Goal: Task Accomplishment & Management: Complete application form

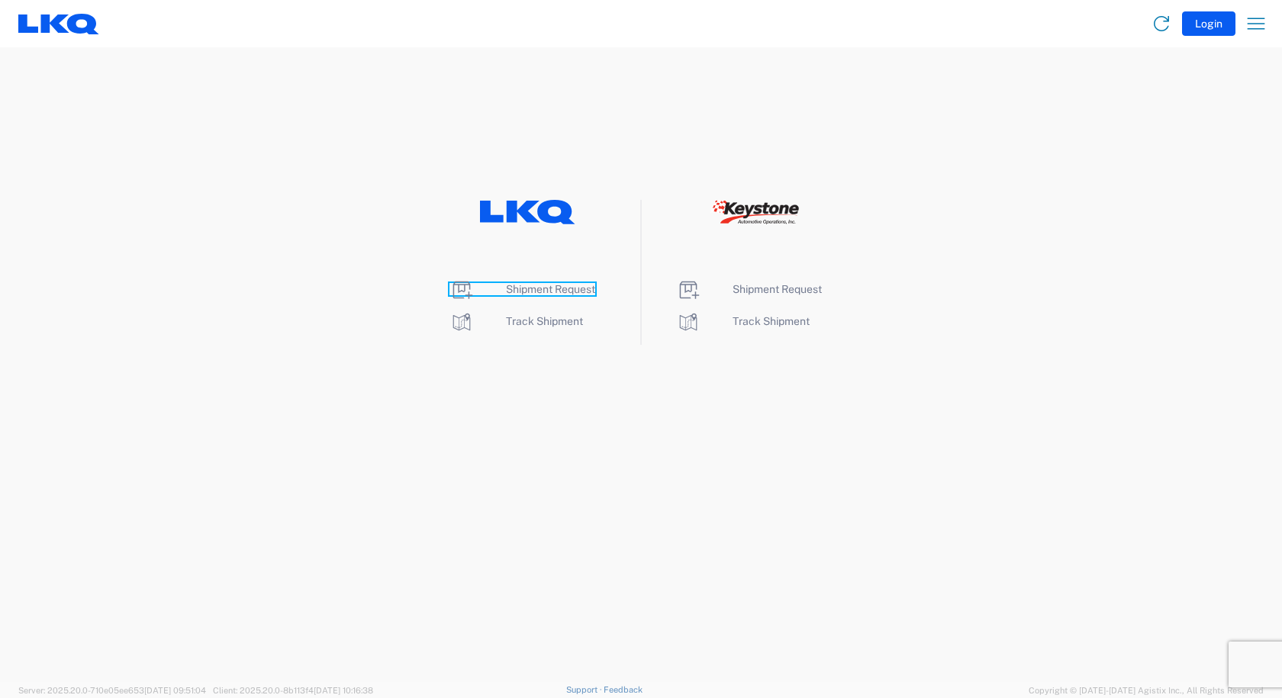
click at [550, 286] on span "Shipment Request" at bounding box center [550, 289] width 89 height 12
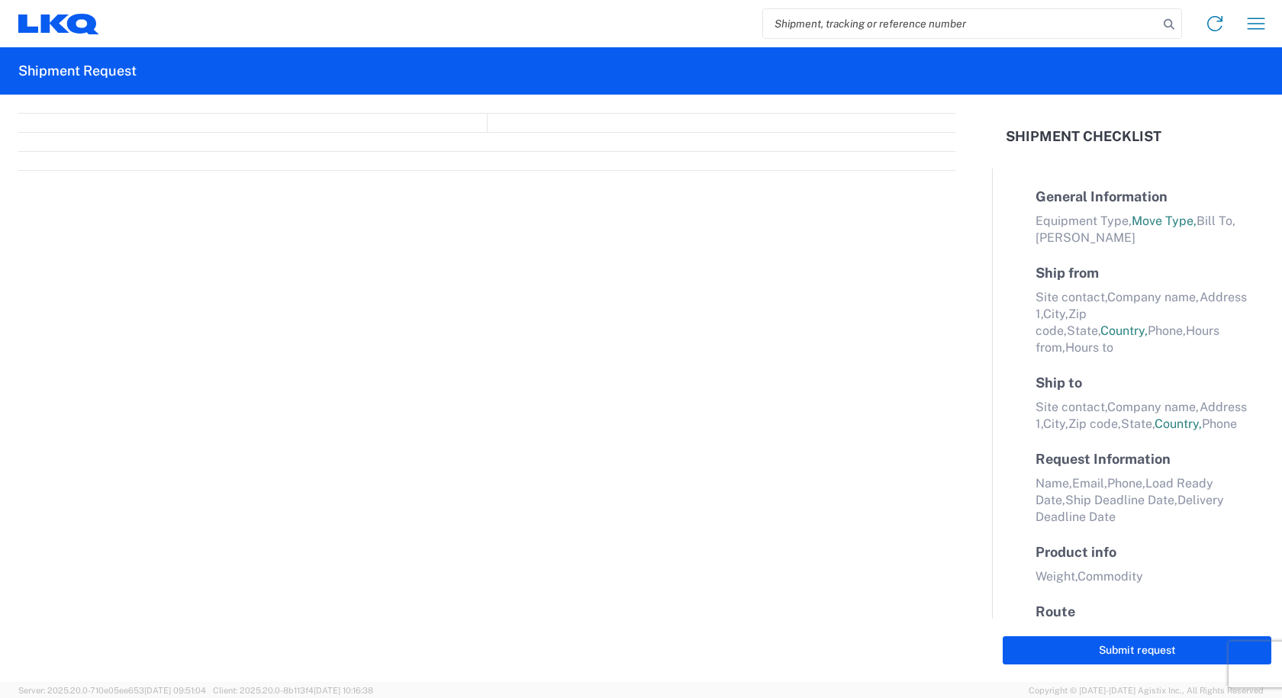
select select "FULL"
select select "LBS"
select select "IN"
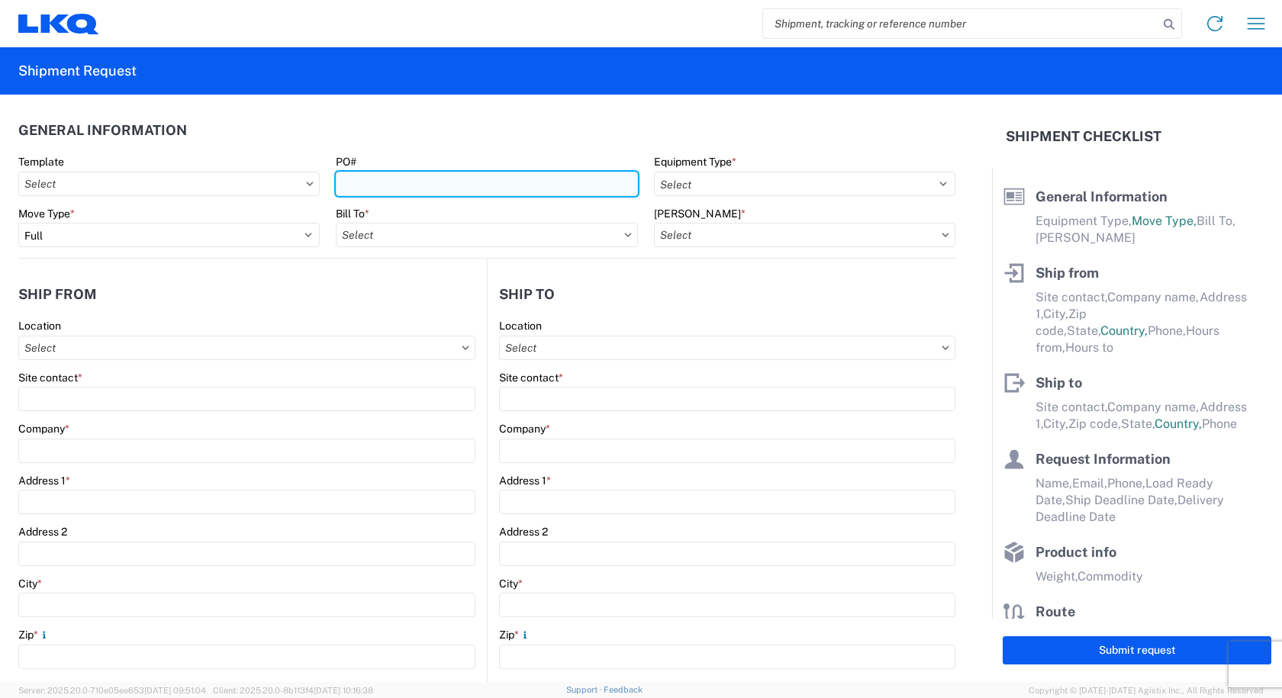
click at [491, 181] on input "PO#" at bounding box center [486, 184] width 301 height 24
type input "PWR#130000"
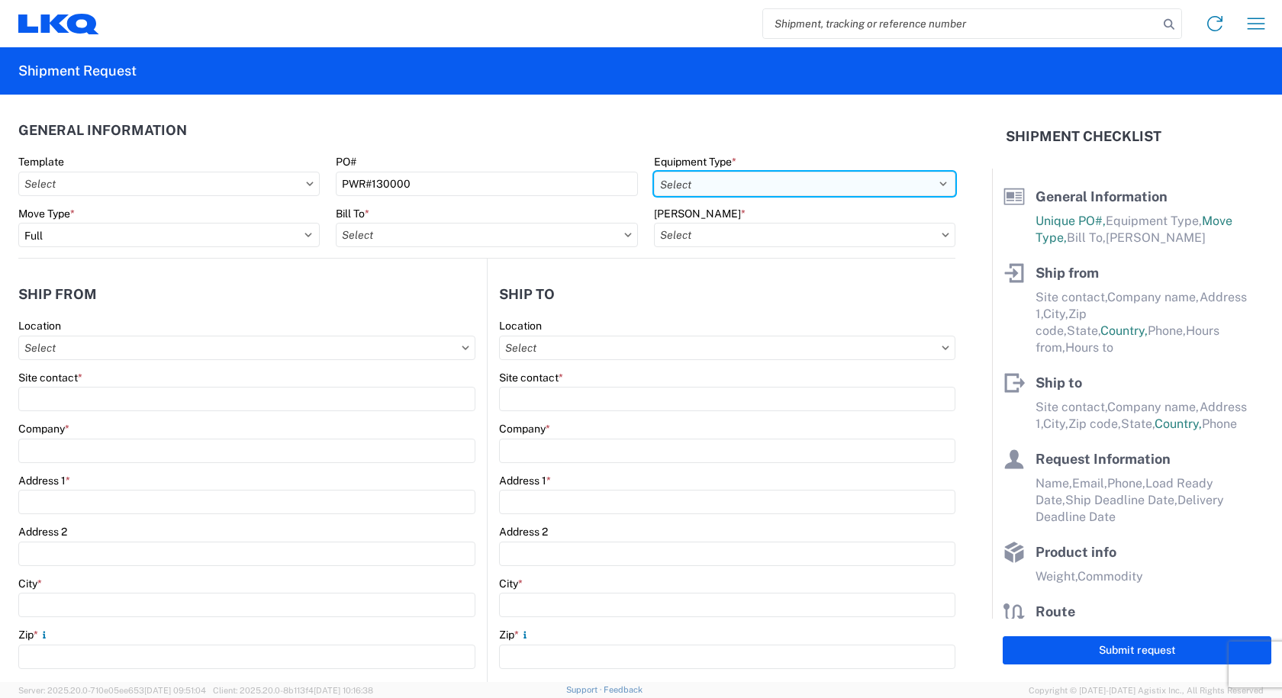
click at [743, 182] on select "Select 53’ Dry Van Flatbed Dropdeck (van) Lowboy (flatbed) Rail" at bounding box center [804, 184] width 301 height 24
select select "STDV"
click at [654, 172] on select "Select 53’ Dry Van Flatbed Dropdeck (van) Lowboy (flatbed) Rail" at bounding box center [804, 184] width 301 height 24
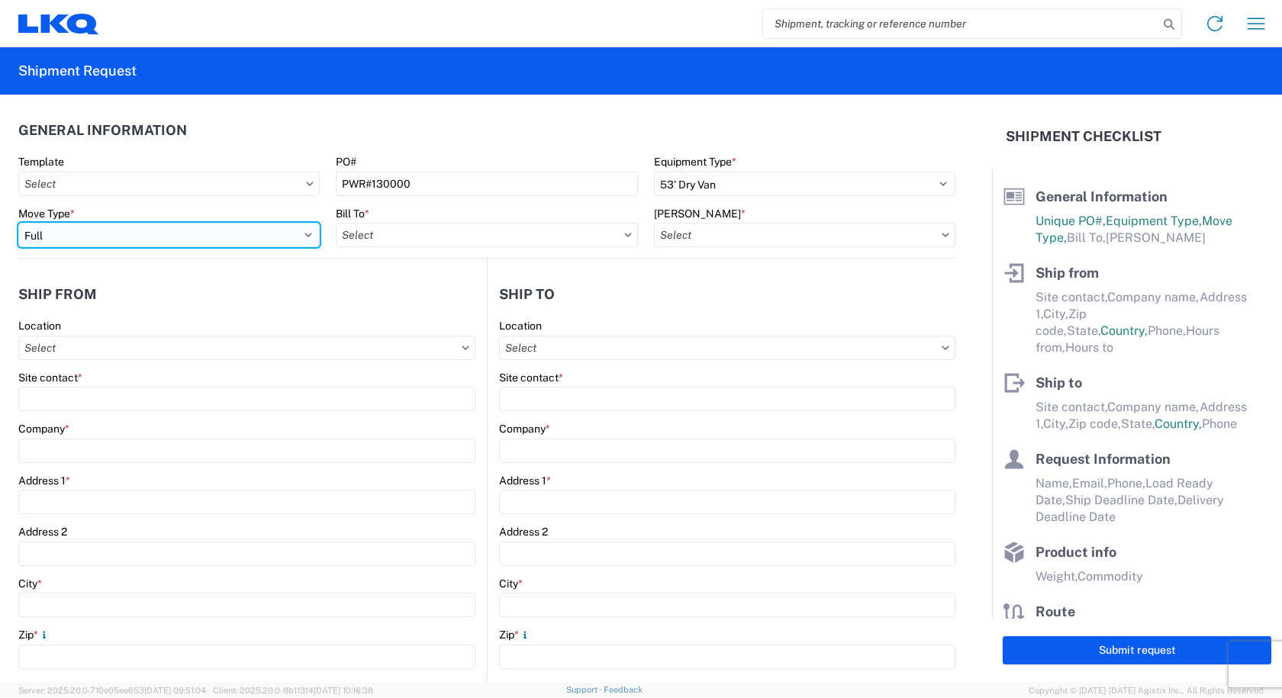
click at [300, 229] on select "Select Full Partial TL" at bounding box center [168, 235] width 301 height 24
select select "PARTIAL_TL"
click at [18, 223] on select "Select Full Partial TL" at bounding box center [168, 235] width 301 height 24
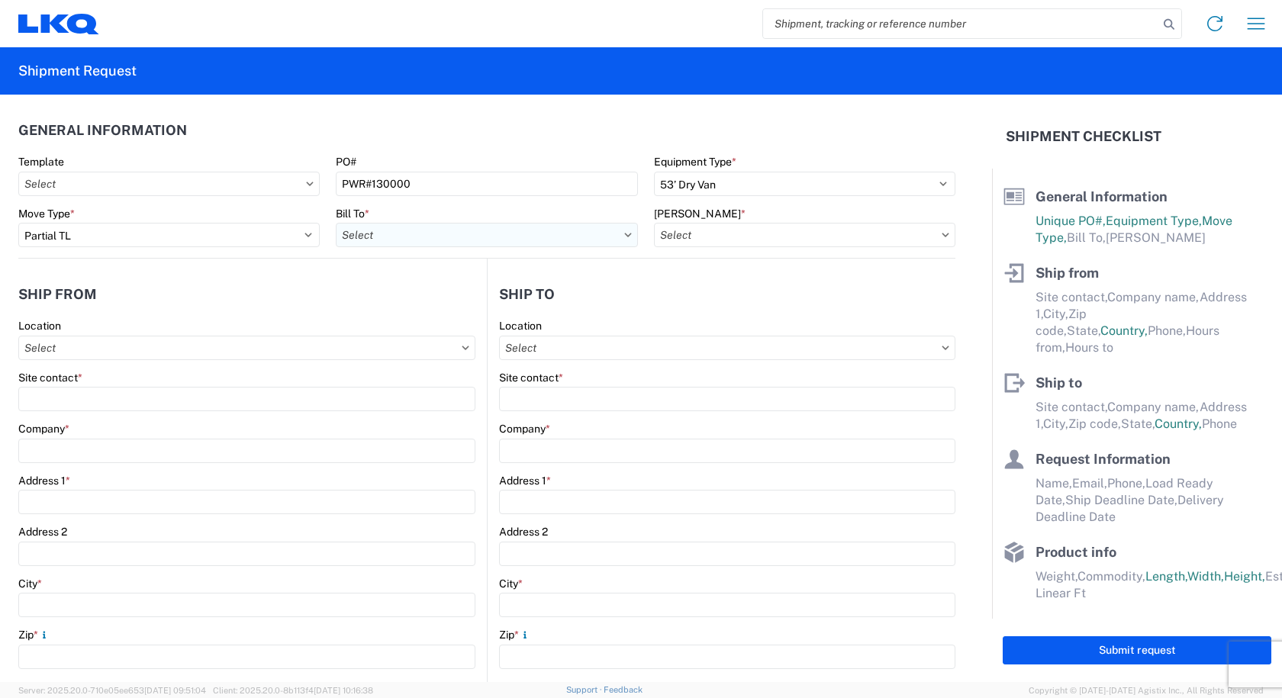
click at [369, 238] on input "text" at bounding box center [486, 235] width 301 height 24
type input "3238"
click at [394, 301] on div "3238 - Huntington IDC" at bounding box center [469, 303] width 267 height 24
type input "3238 - Huntington IDC"
click at [913, 227] on input "text" at bounding box center [804, 235] width 301 height 24
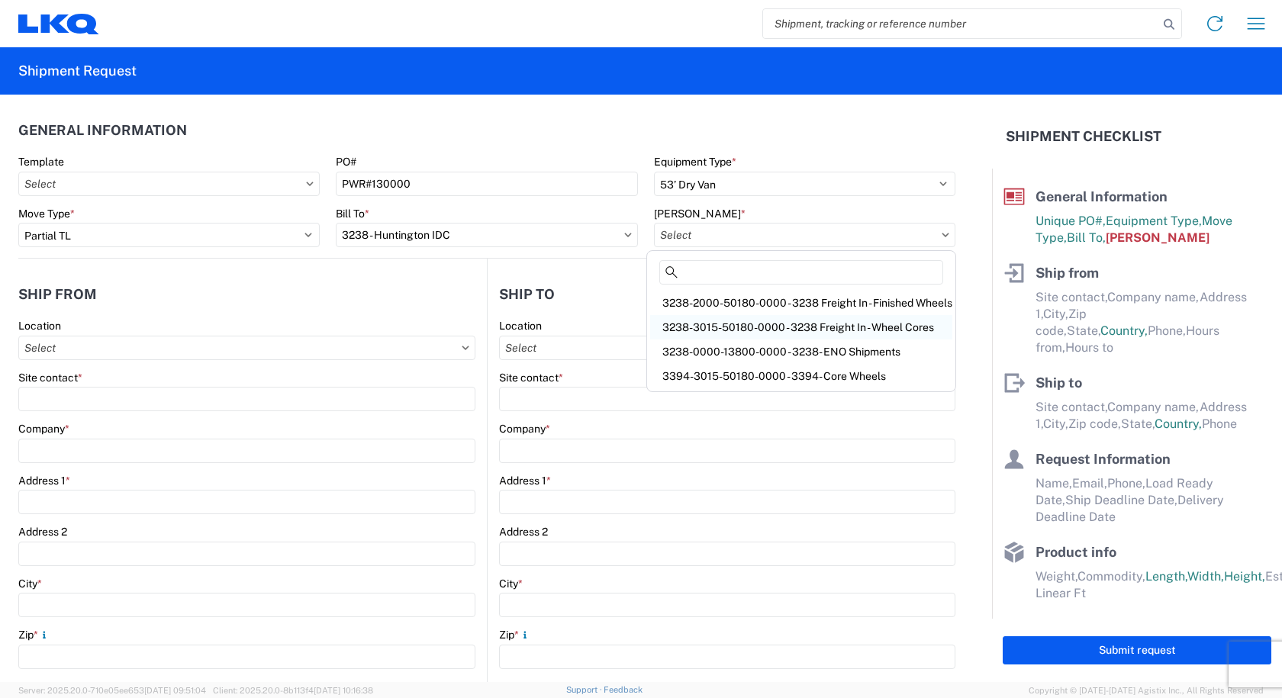
click at [892, 333] on div "3238-3015-50180-0000 - 3238 Freight In - Wheel Cores" at bounding box center [801, 327] width 302 height 24
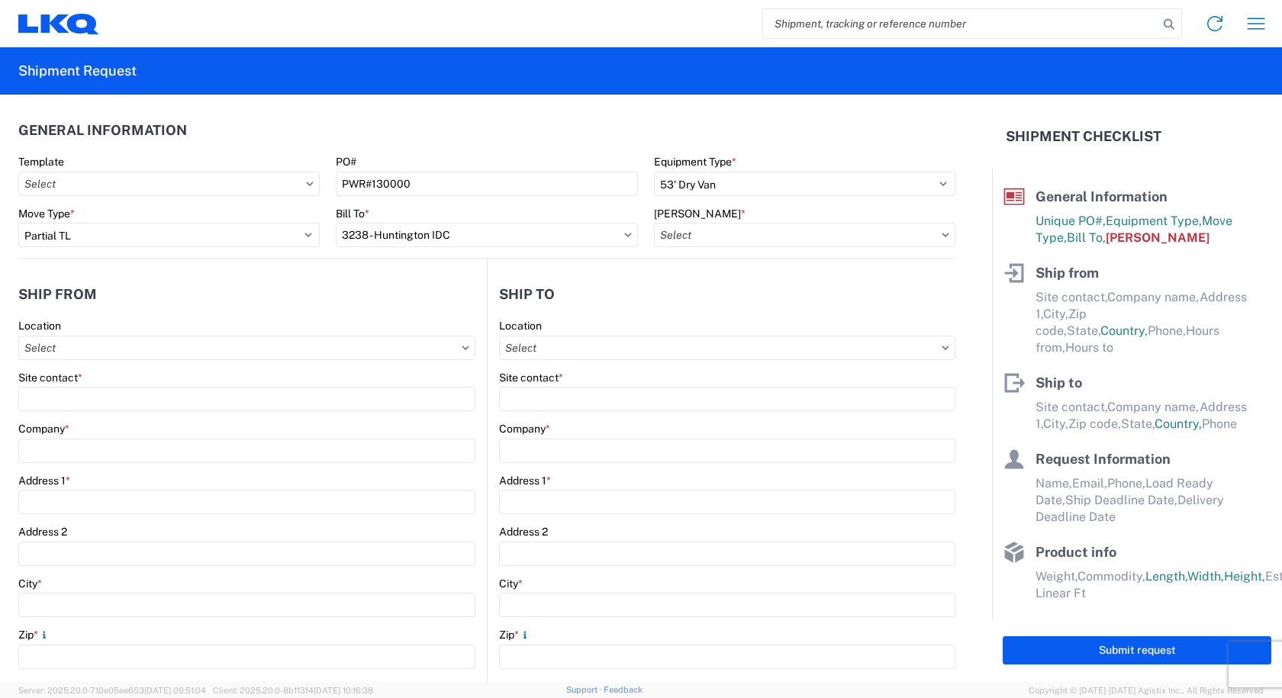
type input "3238-3015-50180-0000 - 3238 Freight In - Wheel Cores"
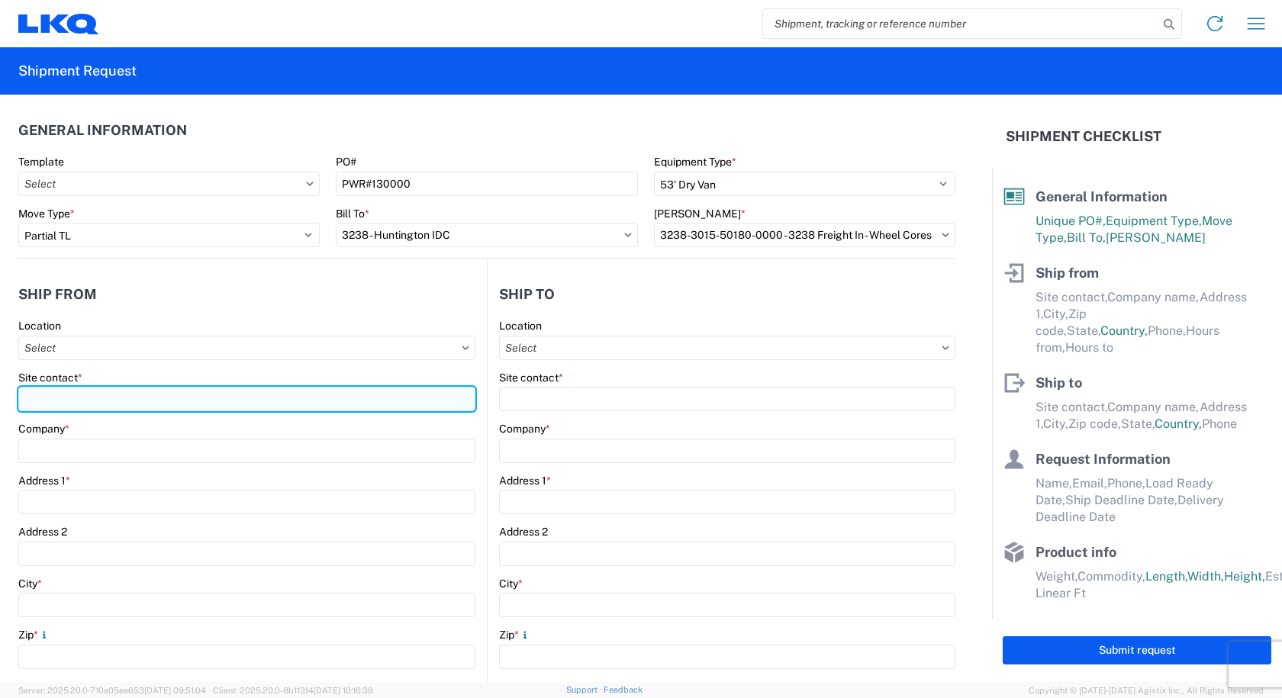
click at [85, 405] on input "Site contact *" at bounding box center [246, 399] width 457 height 24
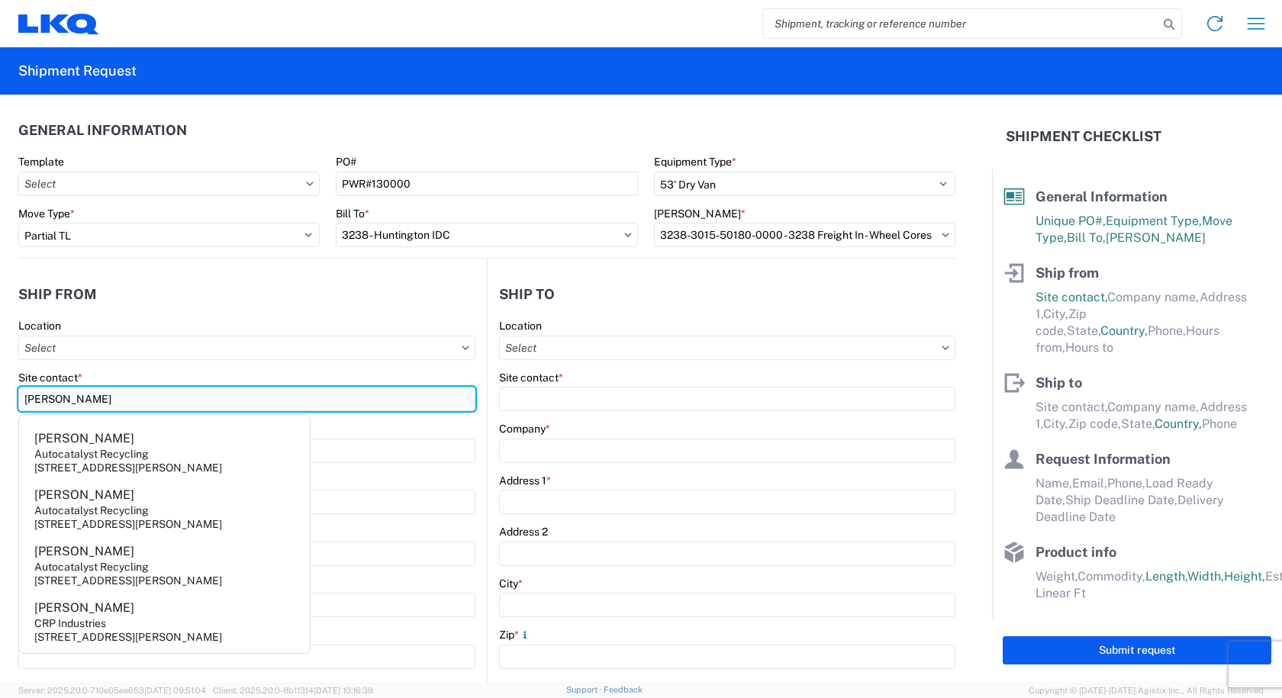
type input "RYAN"
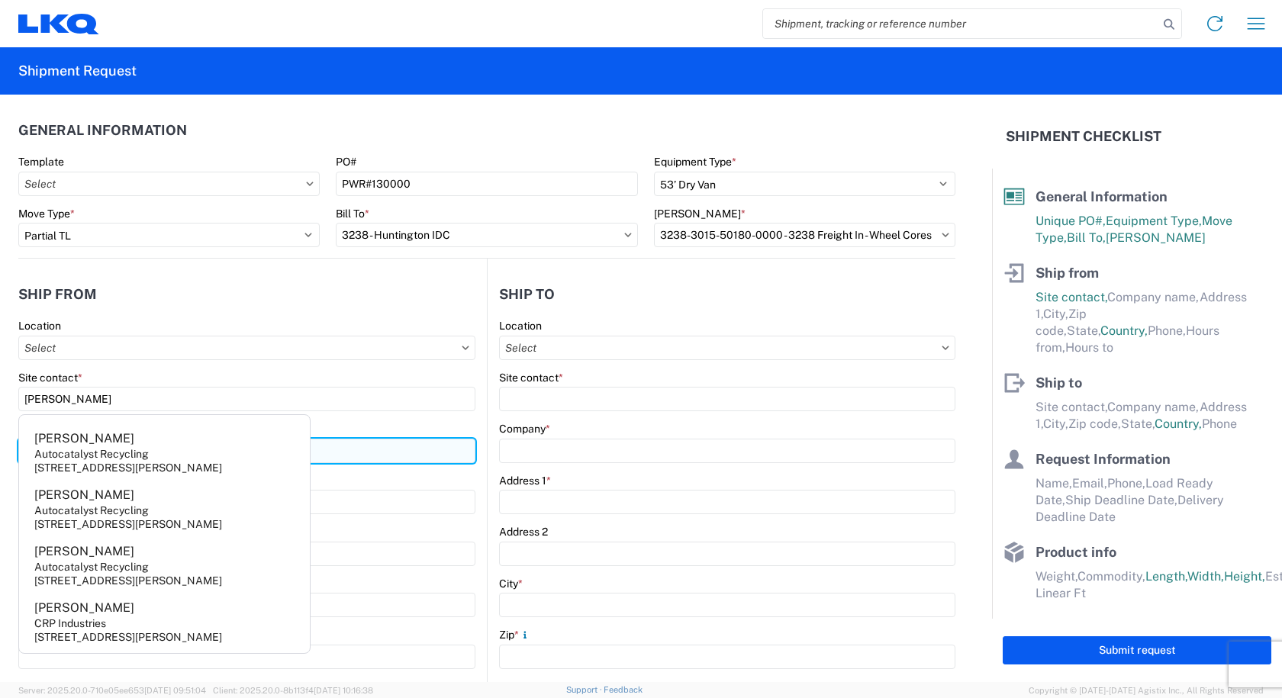
click at [426, 446] on input "Company *" at bounding box center [246, 451] width 457 height 24
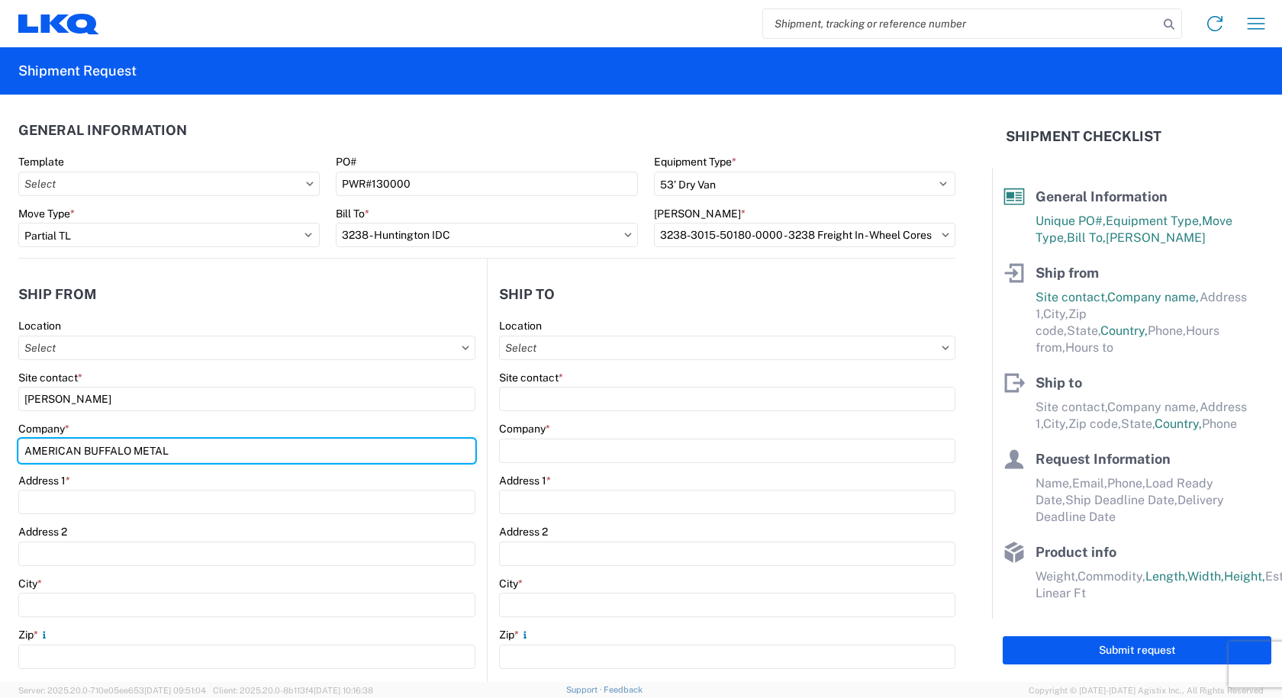
type input "AMERICAN BUFFALO METAL"
click at [219, 452] on input "AMERICAN BUFFALO METAL" at bounding box center [246, 451] width 457 height 24
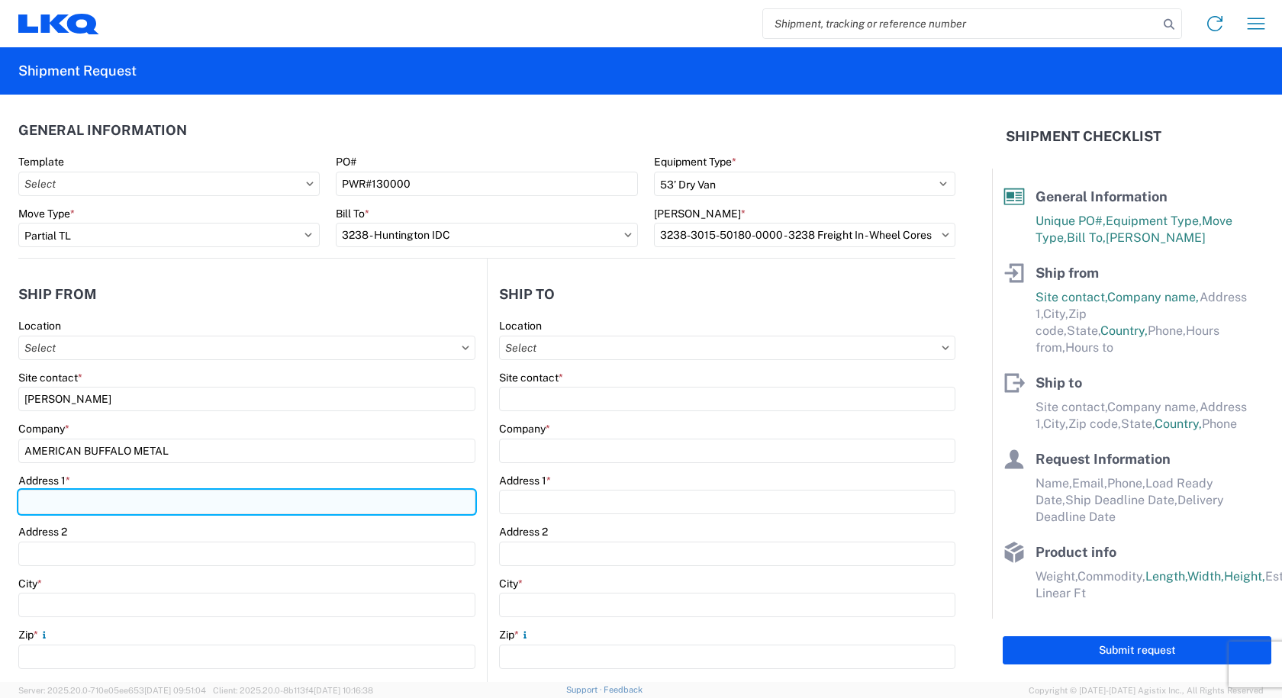
click at [119, 505] on input "Address 1 *" at bounding box center [246, 502] width 457 height 24
type input "253 GREENWAY DRIVE"
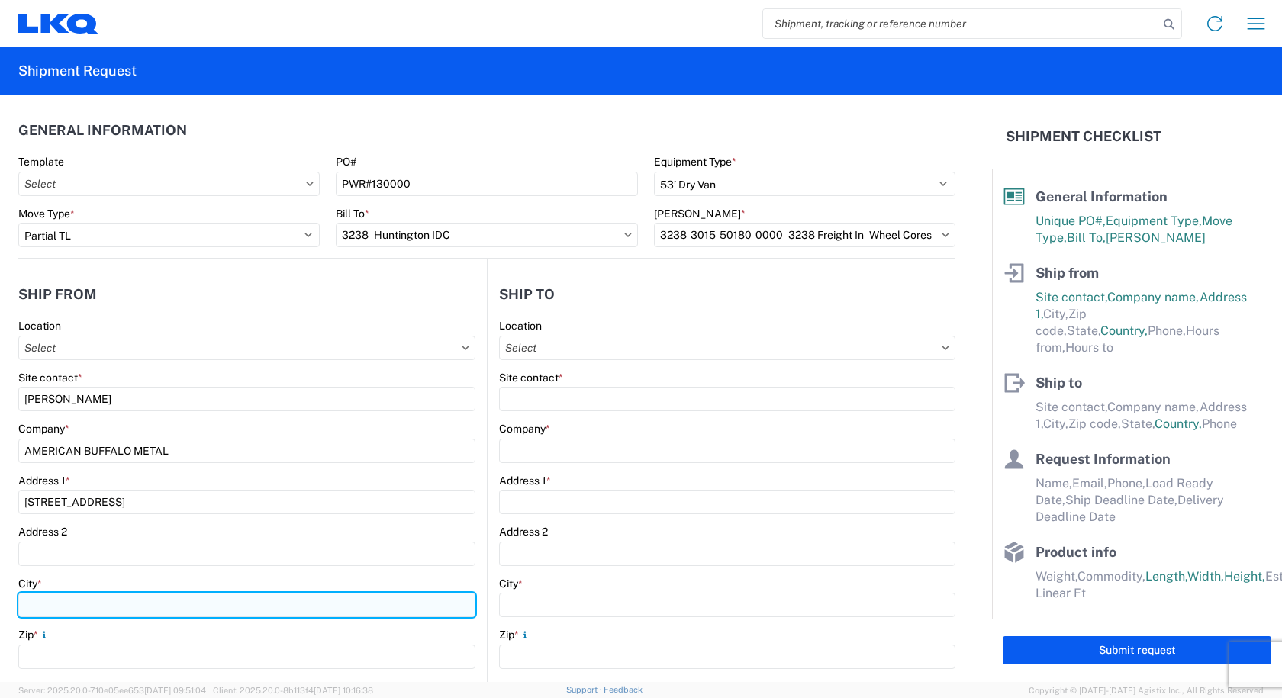
click at [48, 599] on input "City *" at bounding box center [246, 605] width 457 height 24
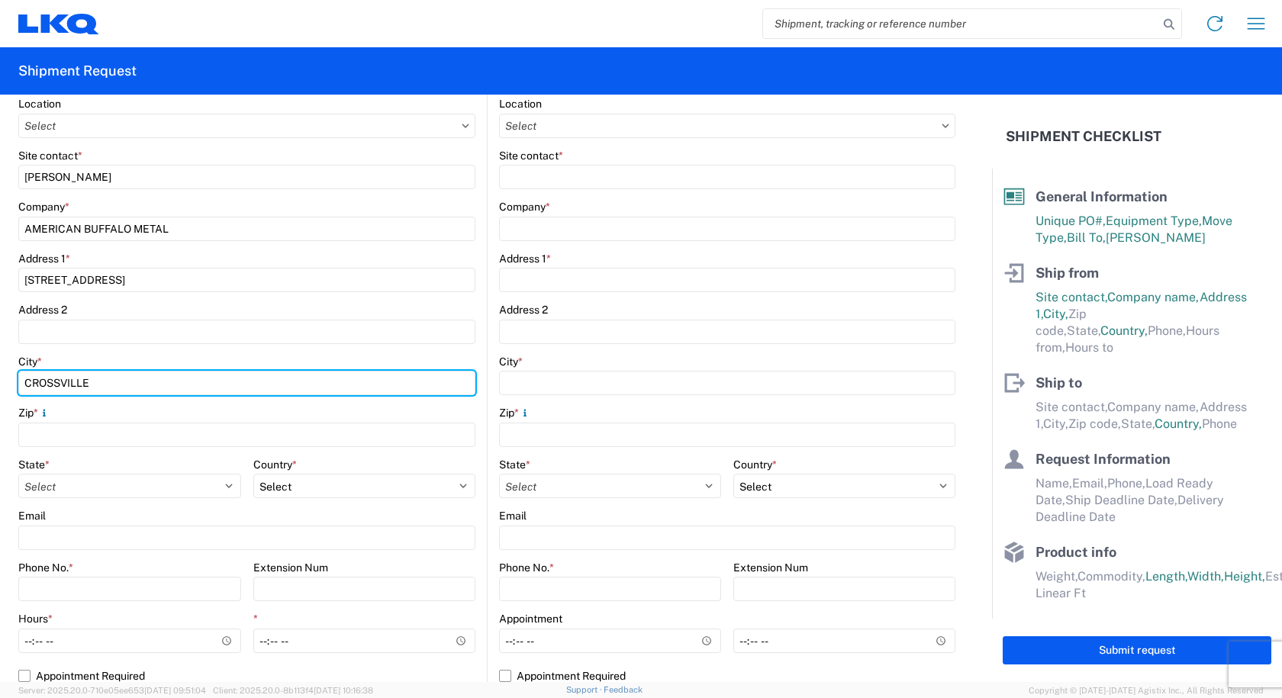
scroll to position [229, 0]
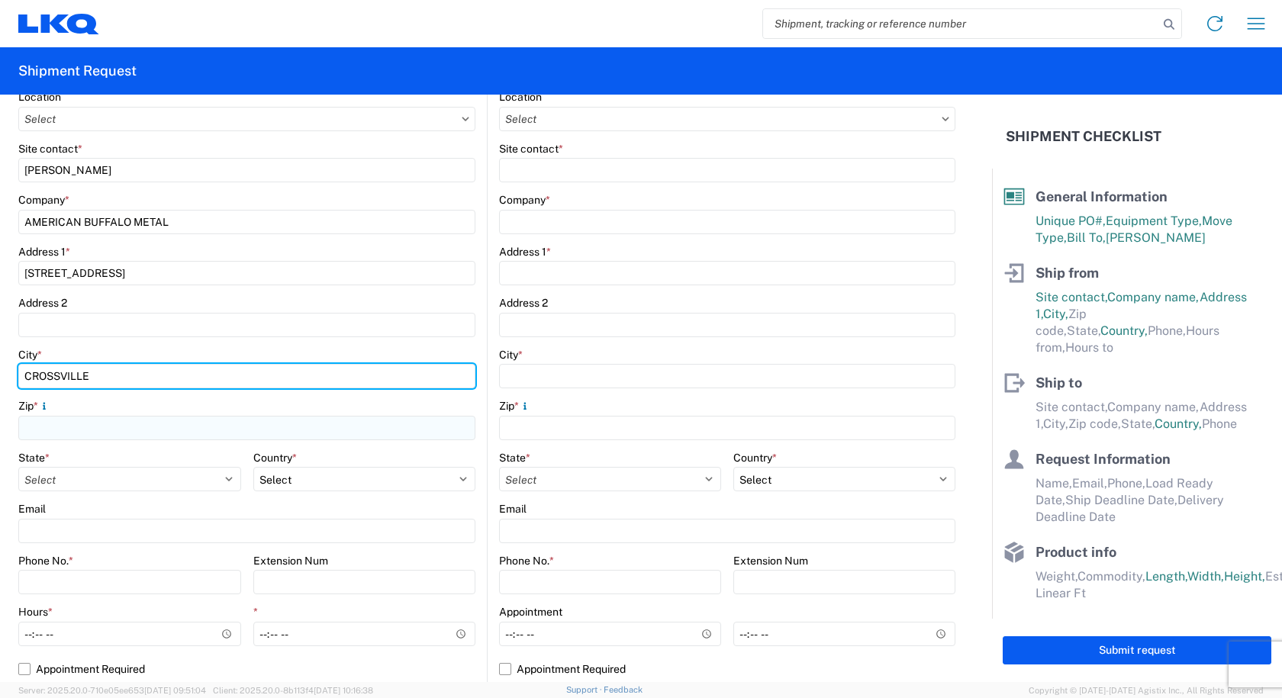
type input "CROSSVILLE"
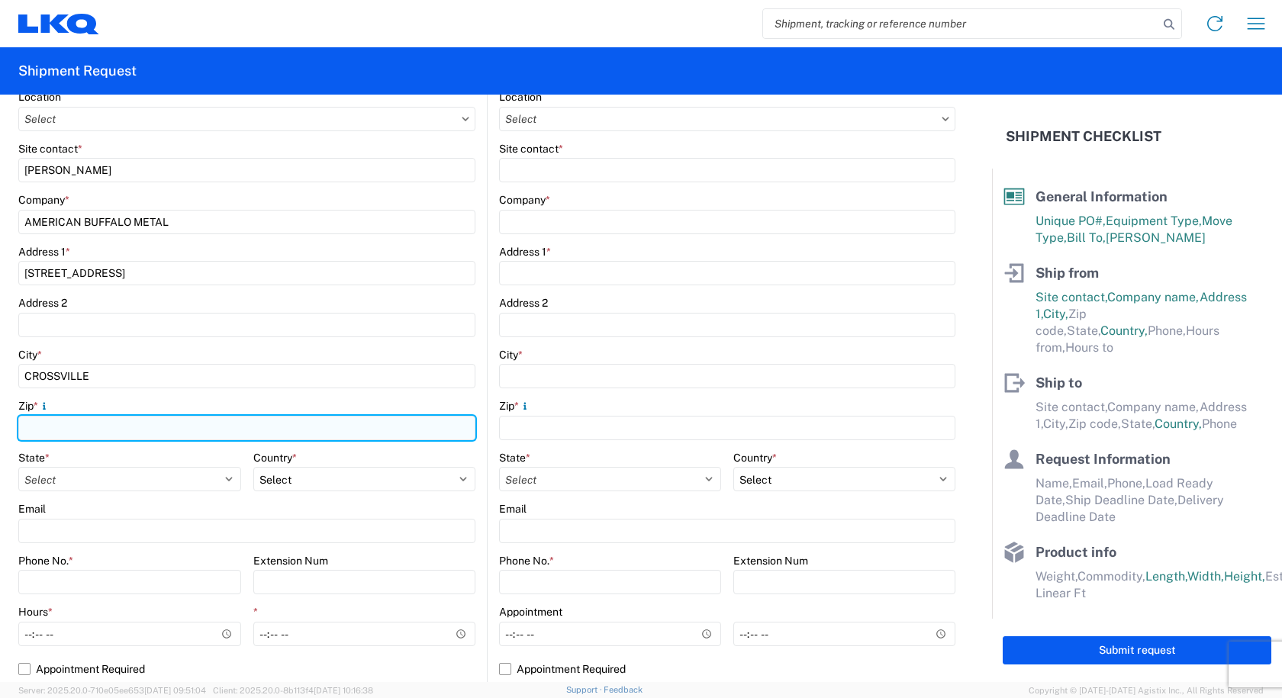
click at [56, 428] on input "Zip *" at bounding box center [246, 428] width 457 height 24
type input "35962"
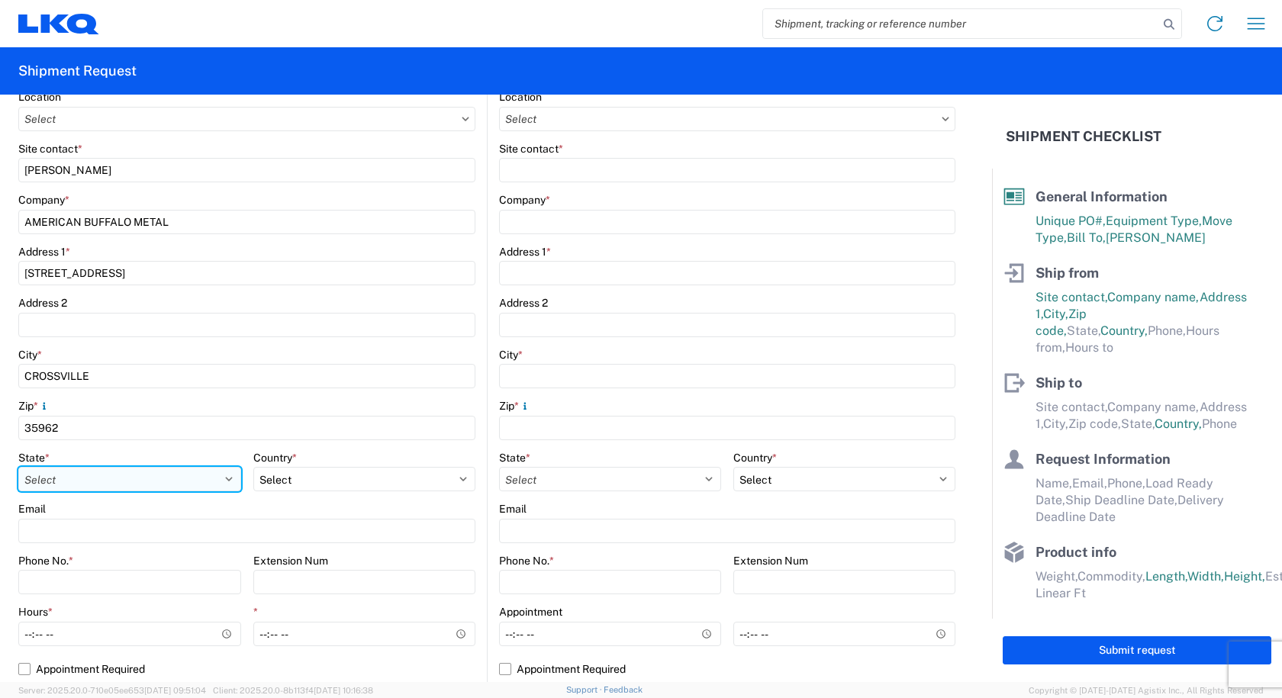
click at [63, 474] on select "Select Alabama Alaska Arizona Arkansas Armed Forces Americas Armed Forces Europ…" at bounding box center [129, 479] width 223 height 24
select select "AL"
click at [18, 467] on select "Select Alabama Alaska Arizona Arkansas Armed Forces Americas Armed Forces Europ…" at bounding box center [129, 479] width 223 height 24
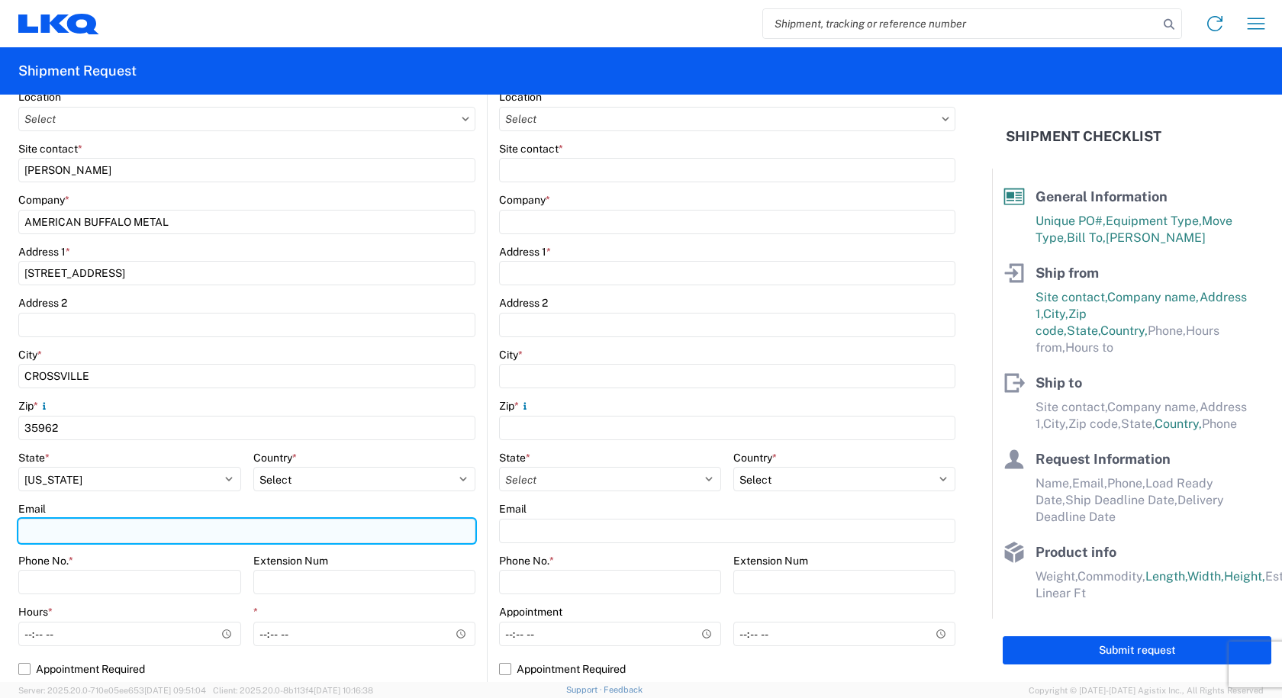
click at [79, 523] on input "Email" at bounding box center [246, 531] width 457 height 24
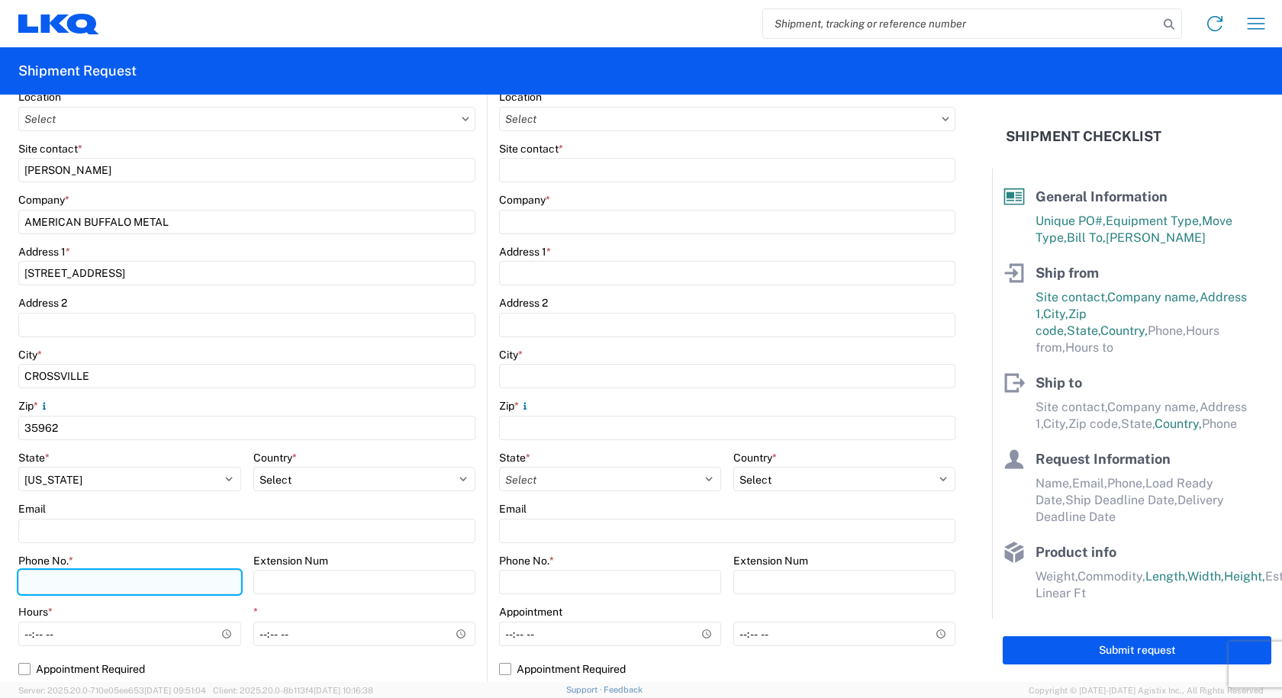
click at [82, 575] on input "Phone No. *" at bounding box center [129, 582] width 223 height 24
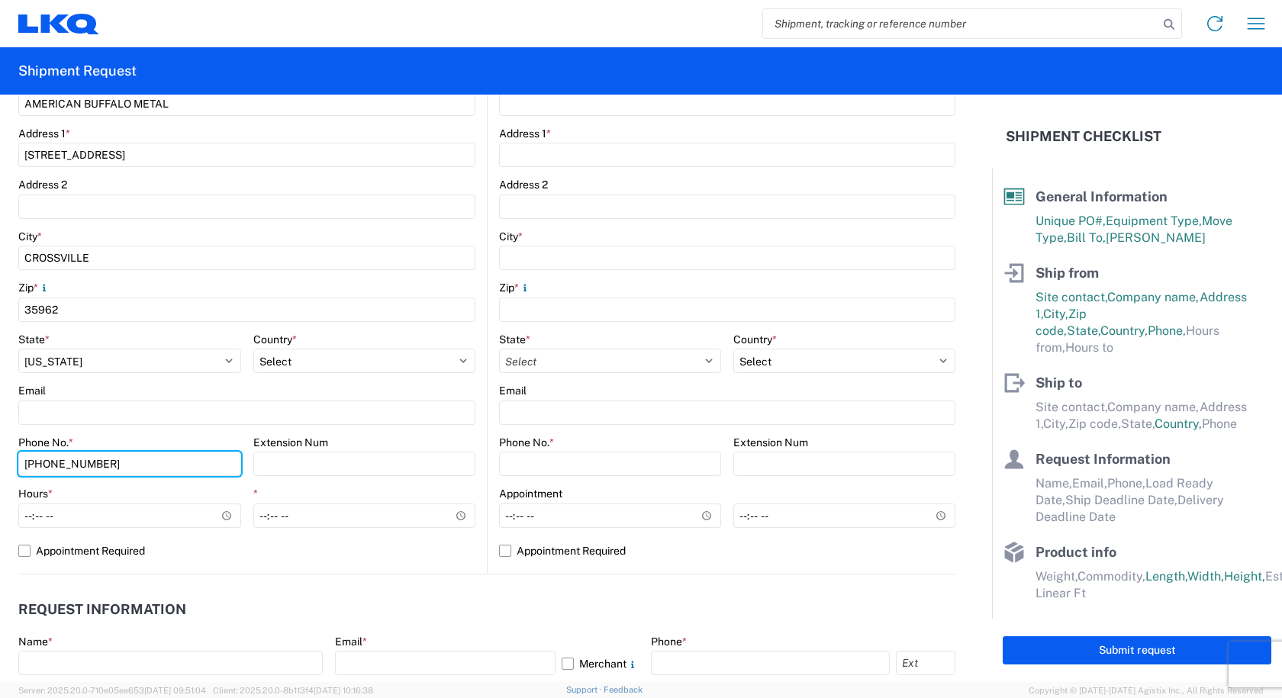
scroll to position [381, 0]
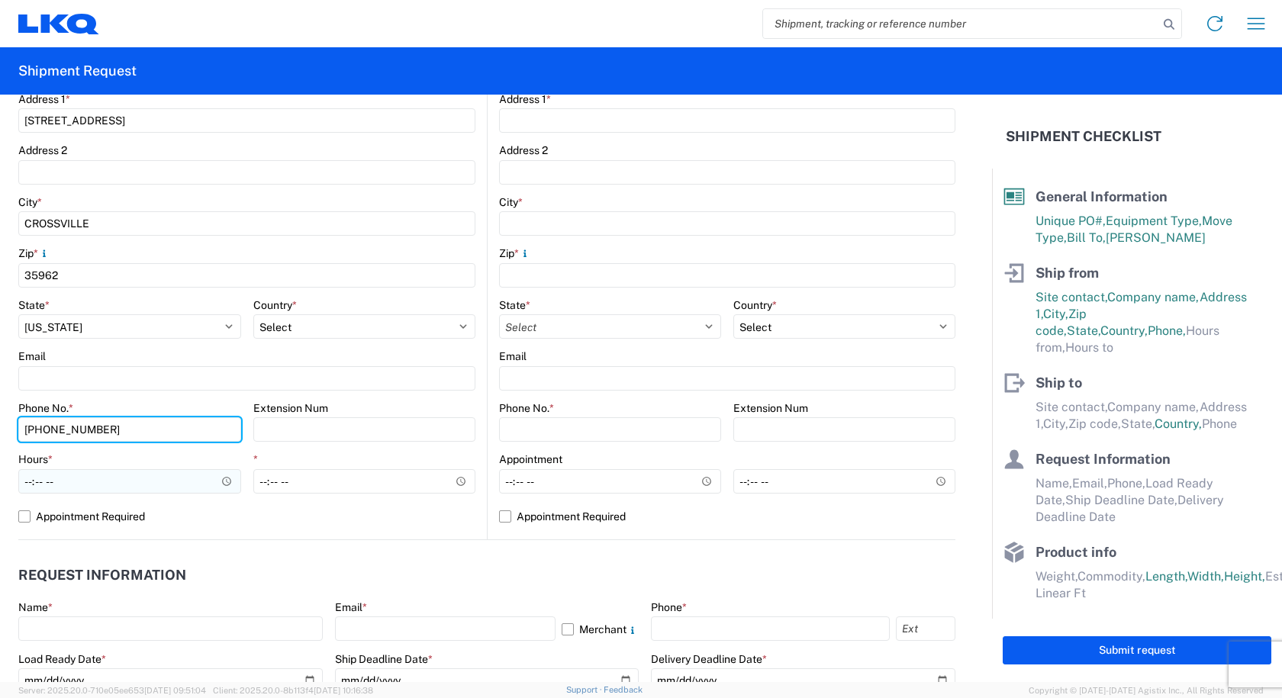
type input "256-200-4648"
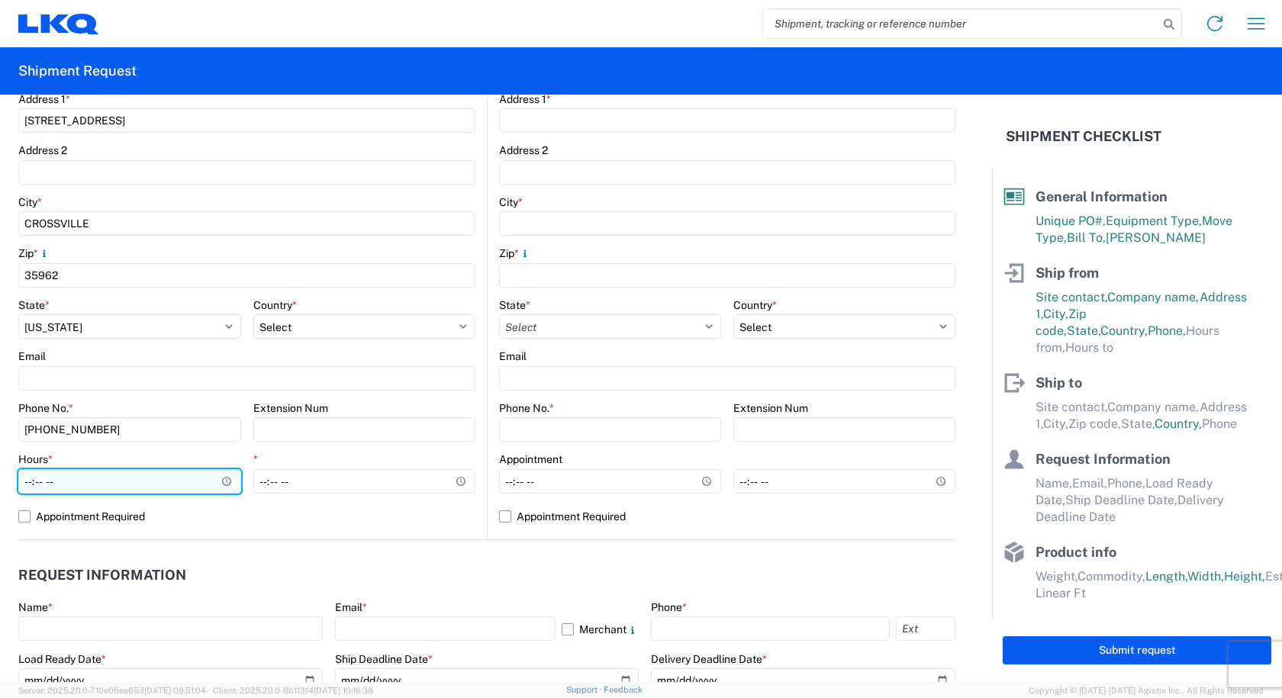
click at [28, 482] on input "Hours *" at bounding box center [129, 481] width 223 height 24
type input "08:00"
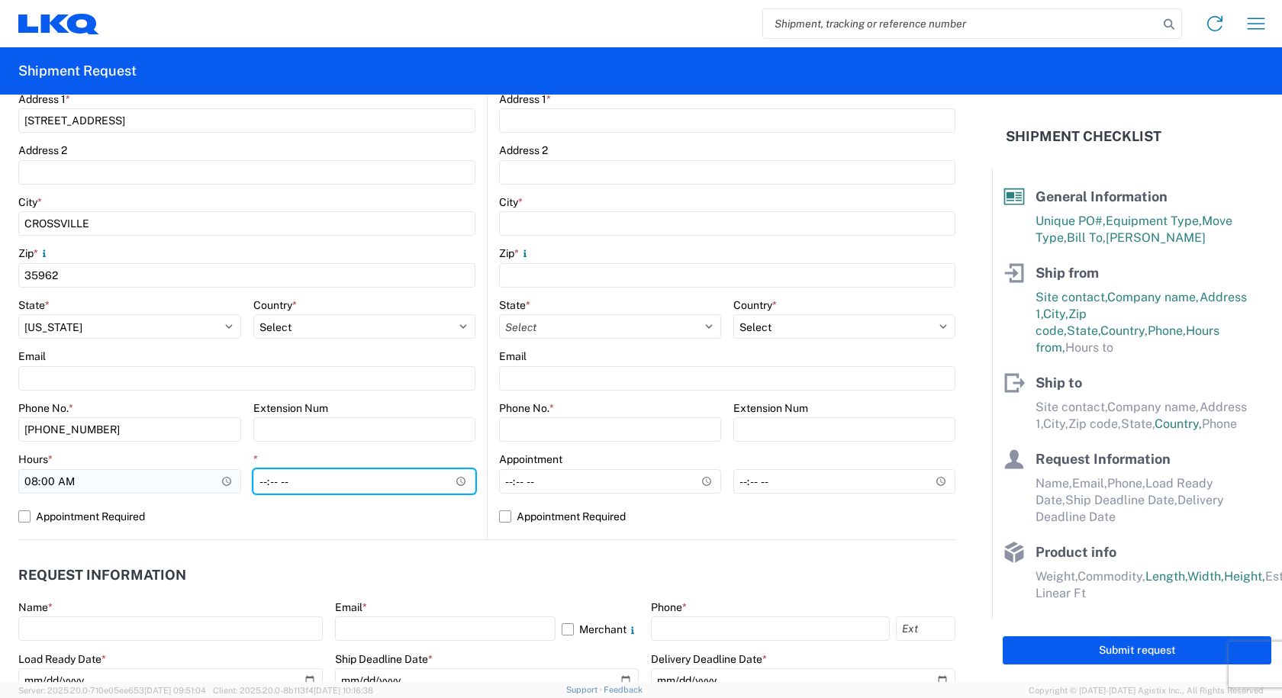
type input "14:00"
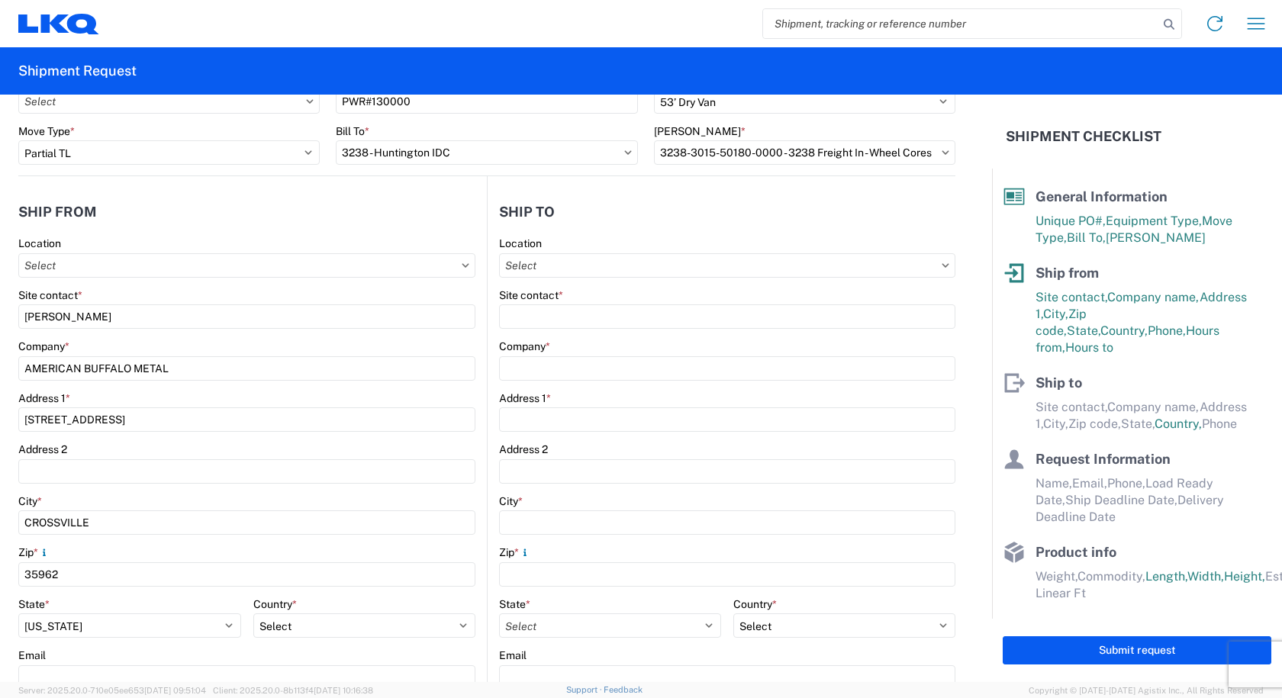
scroll to position [76, 0]
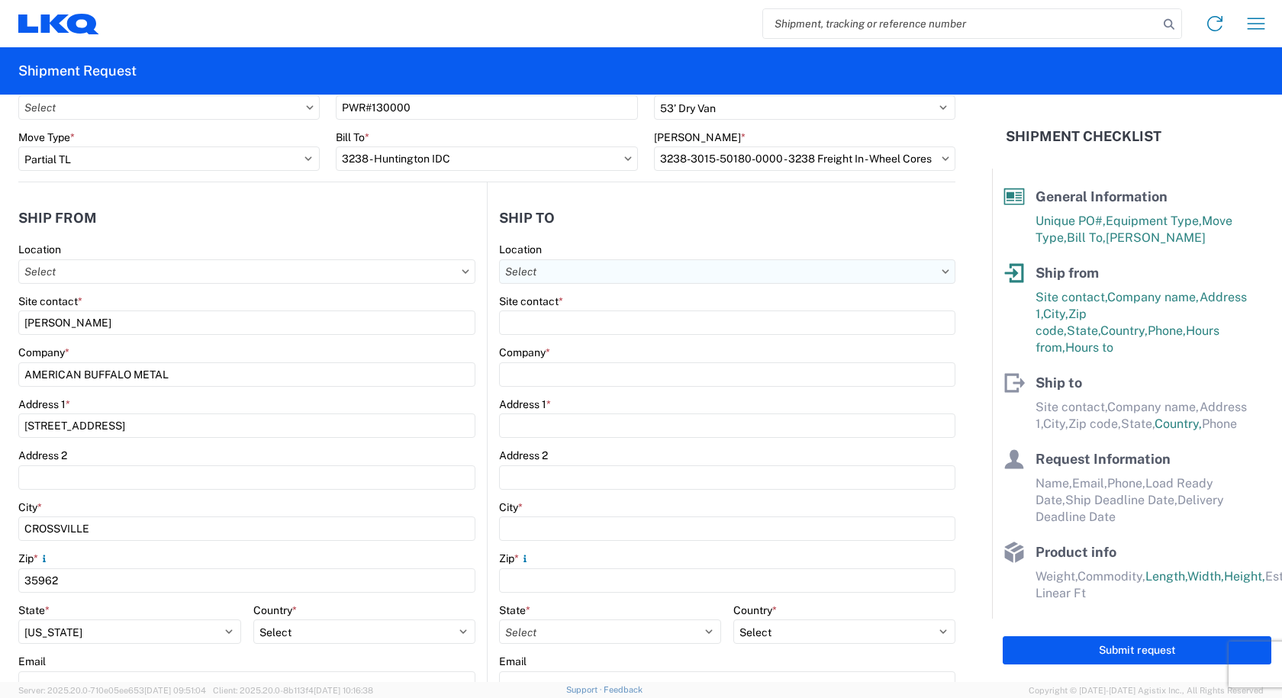
click at [556, 281] on input "text" at bounding box center [727, 271] width 456 height 24
type input "3238"
click at [542, 343] on div "3238 - Huntington IDC" at bounding box center [630, 339] width 267 height 24
type input "3238 - Huntington IDC"
type input "LKQ Corporation"
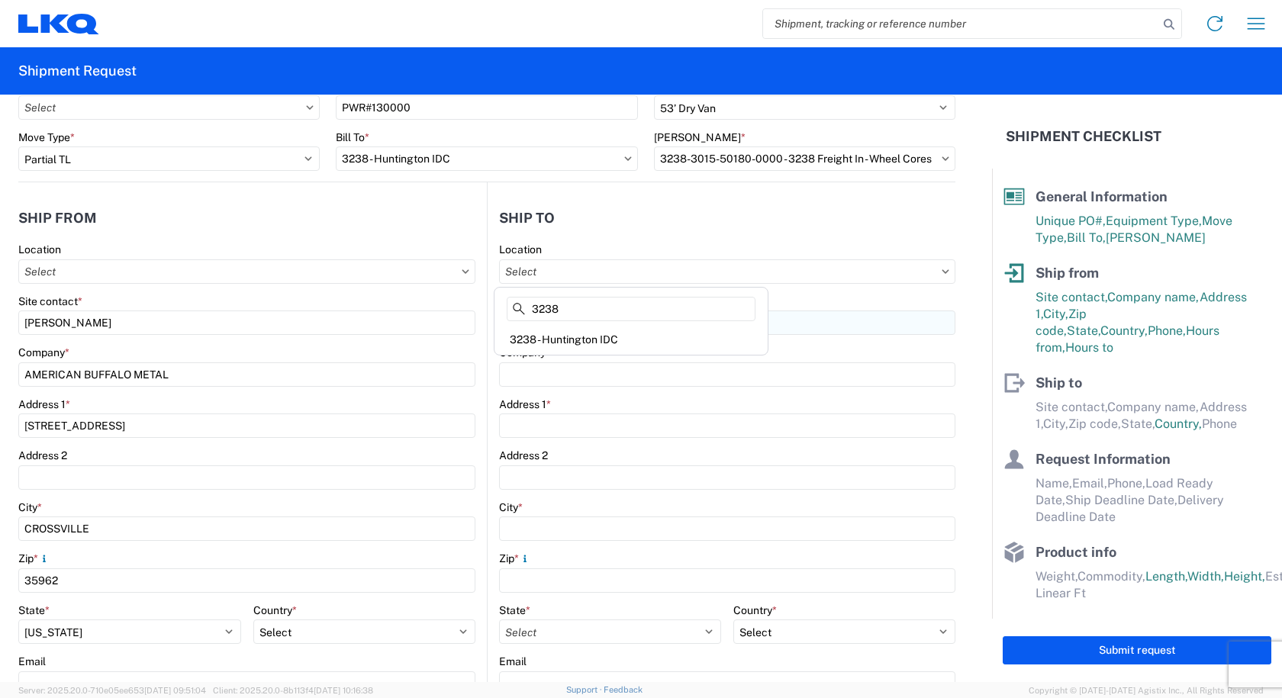
type input "1870 Riverfork Drive W"
type input "Huntington"
type input "46750"
select select "US"
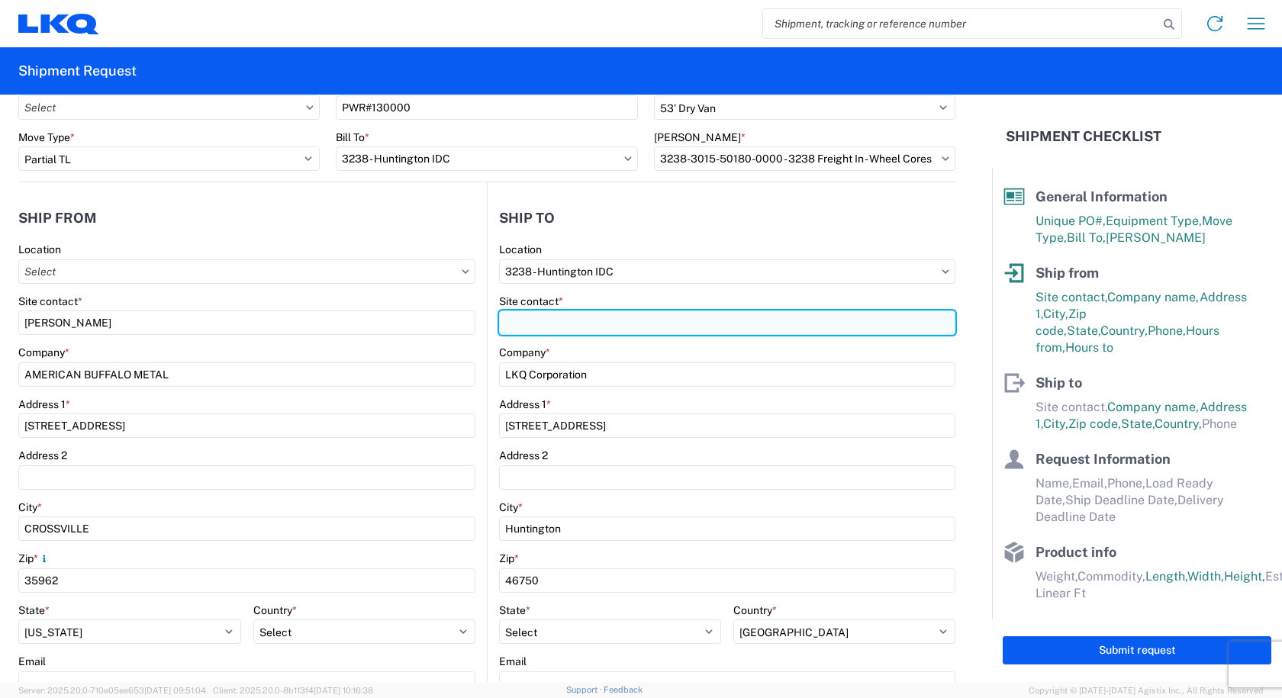
click at [534, 323] on input "Site contact *" at bounding box center [727, 323] width 456 height 24
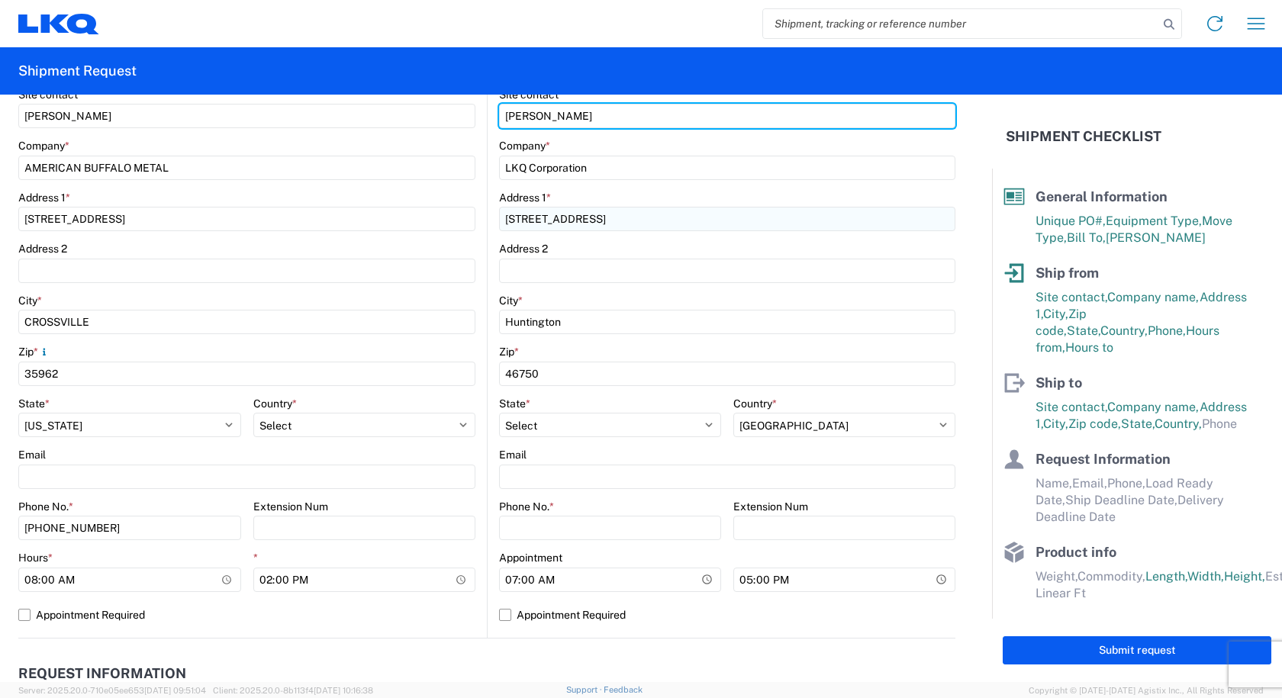
scroll to position [305, 0]
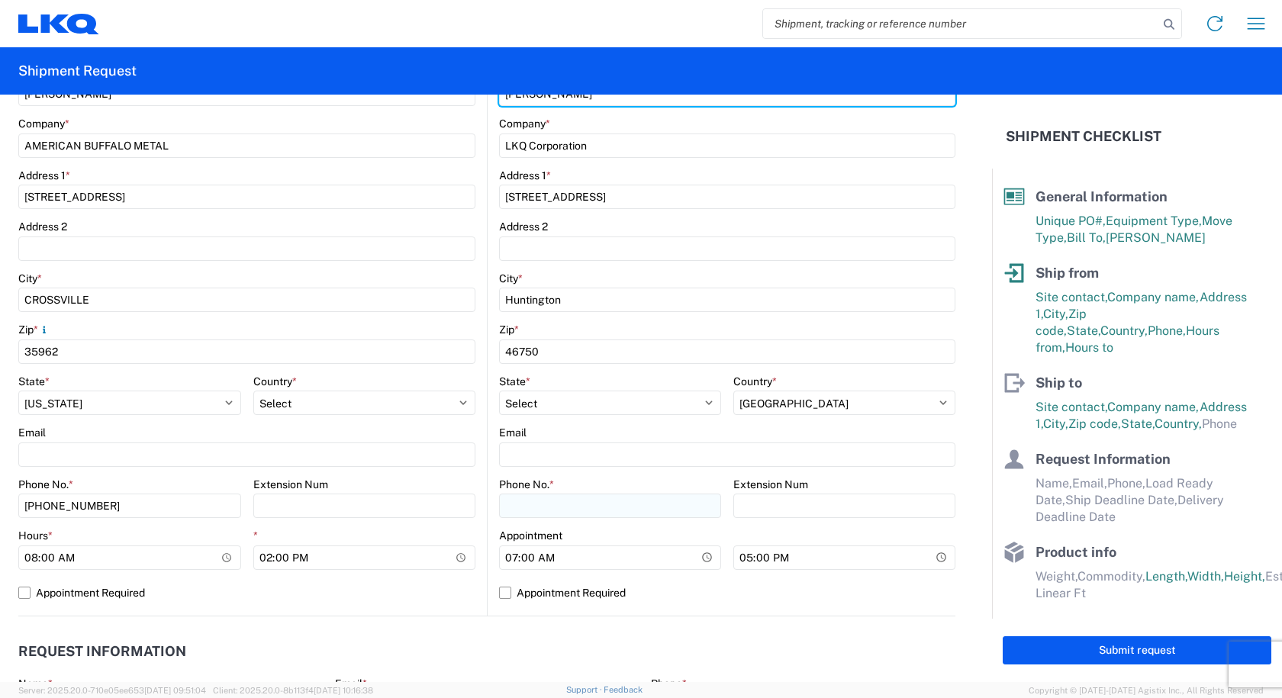
type input "CAMI OWENS"
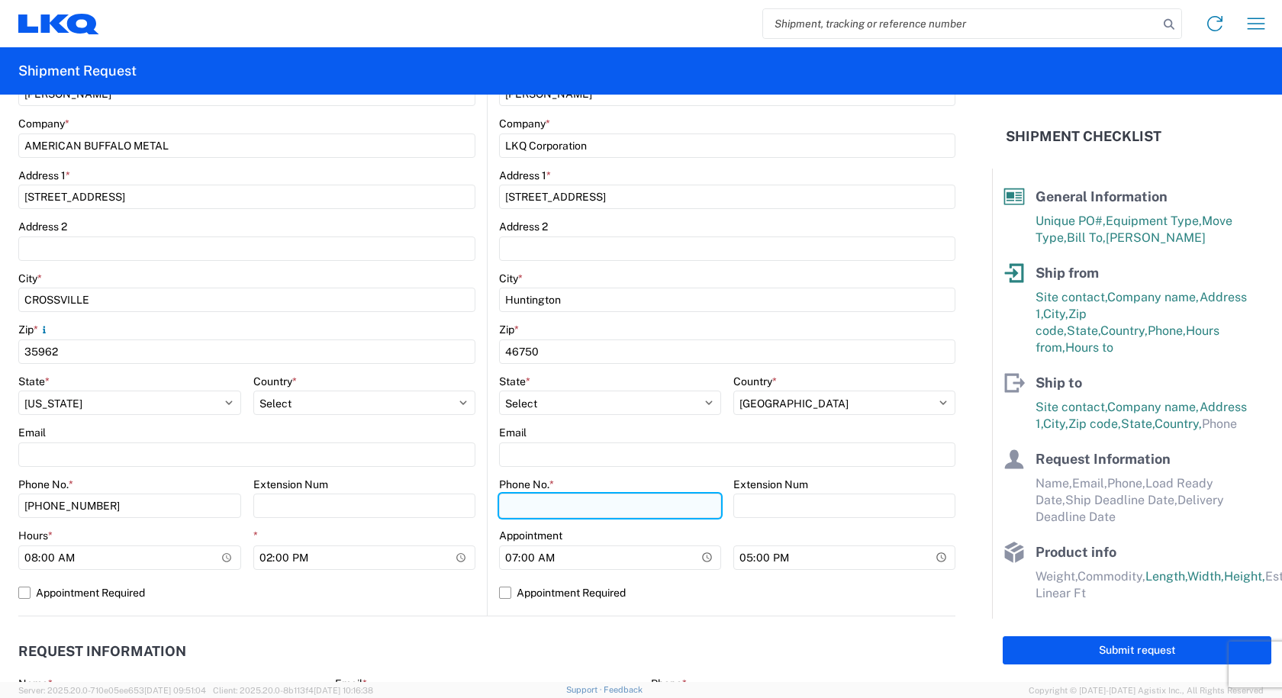
click at [572, 510] on input "Phone No. *" at bounding box center [610, 506] width 222 height 24
type input "260-366-0629"
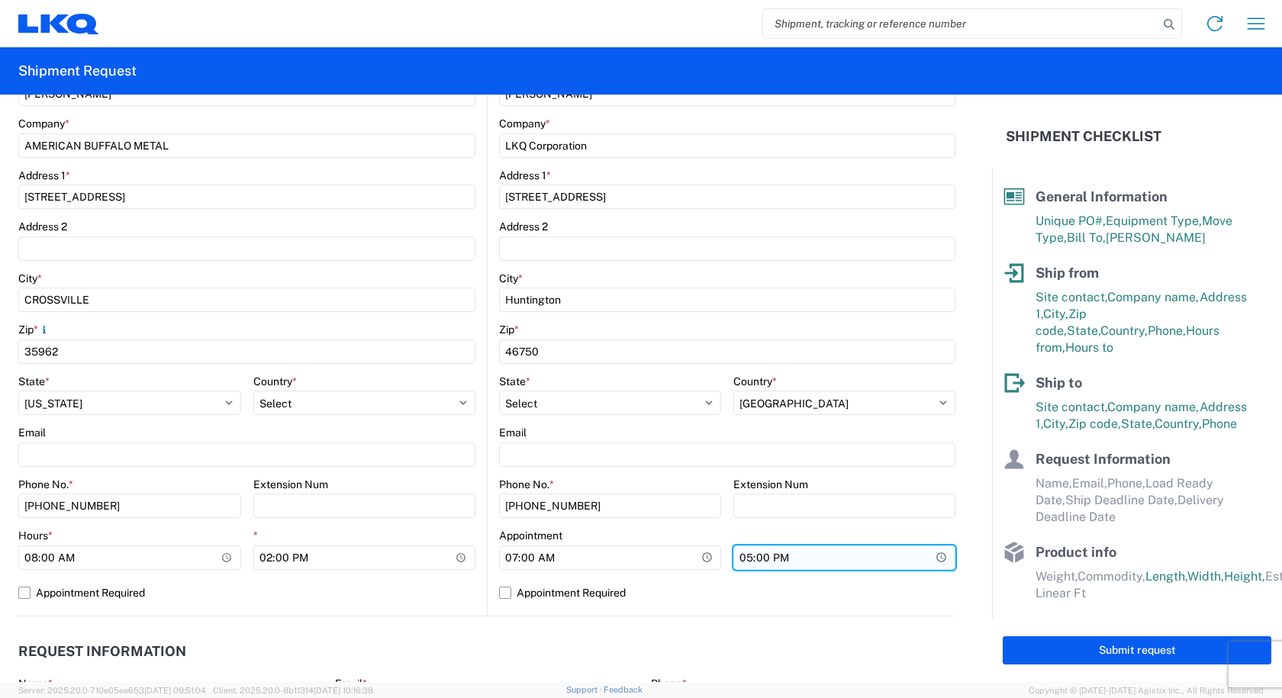
click at [744, 558] on input "17:00" at bounding box center [844, 558] width 222 height 24
type input "15:00"
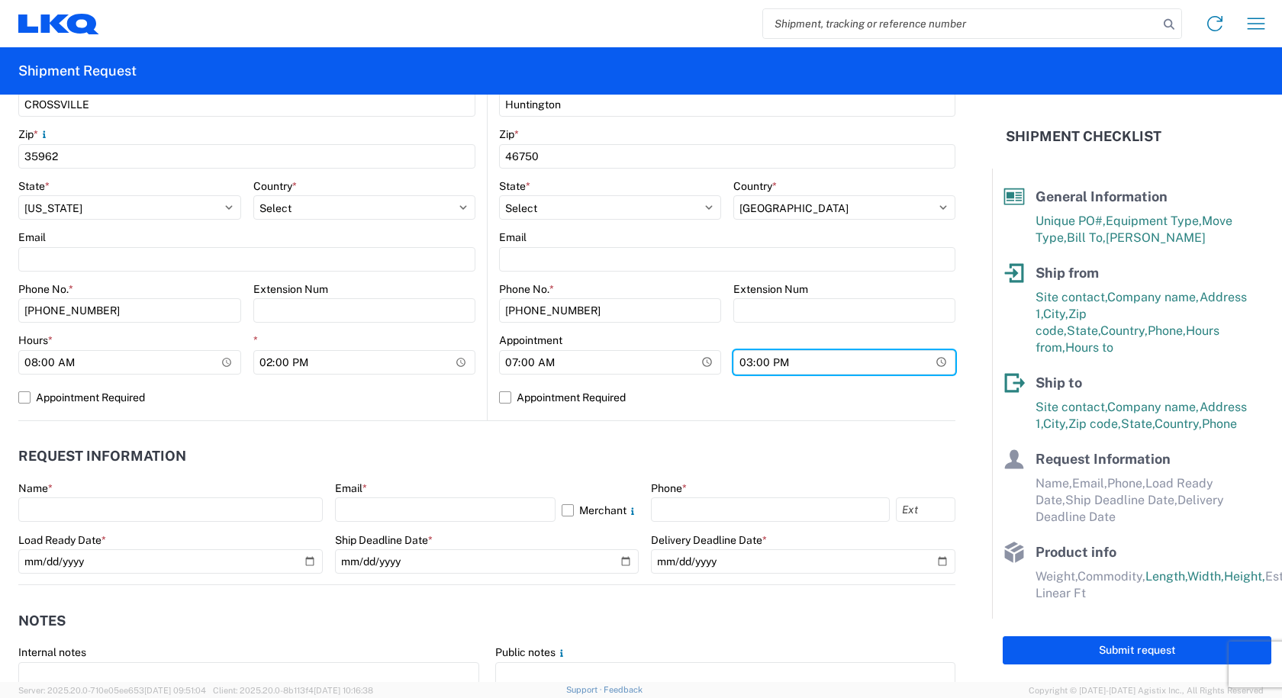
scroll to position [610, 0]
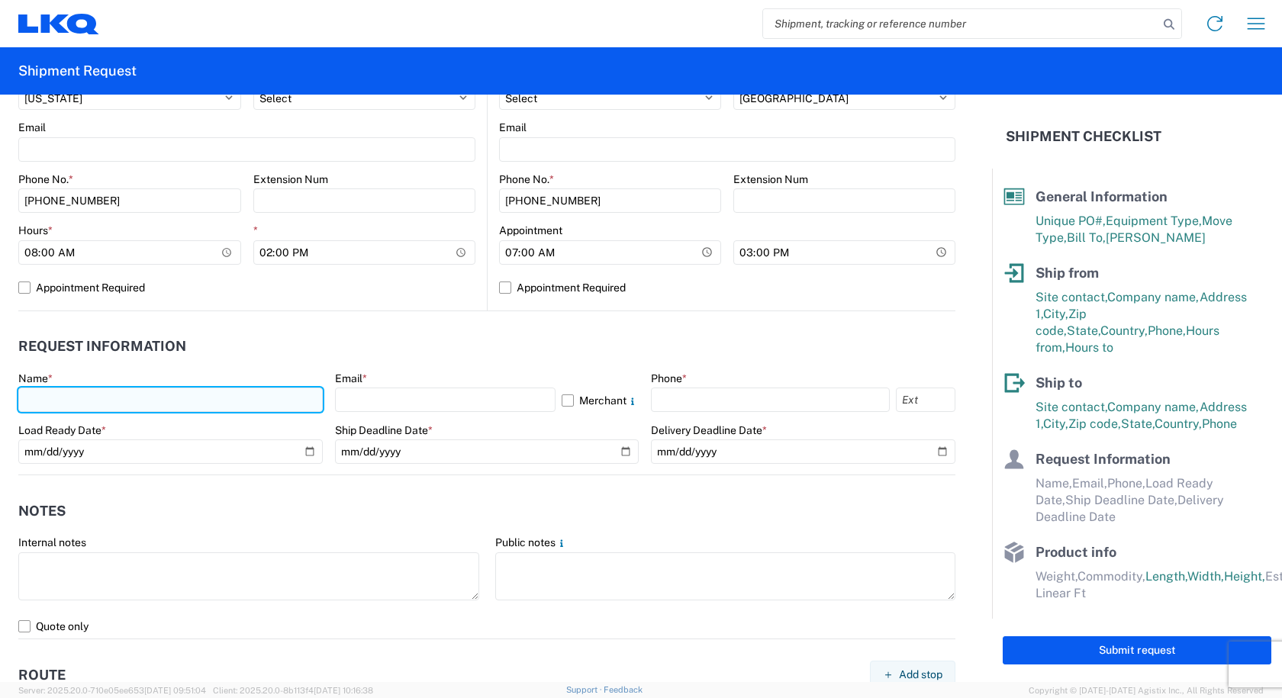
click at [179, 394] on input "text" at bounding box center [170, 400] width 304 height 24
type input "CAMI OWENS"
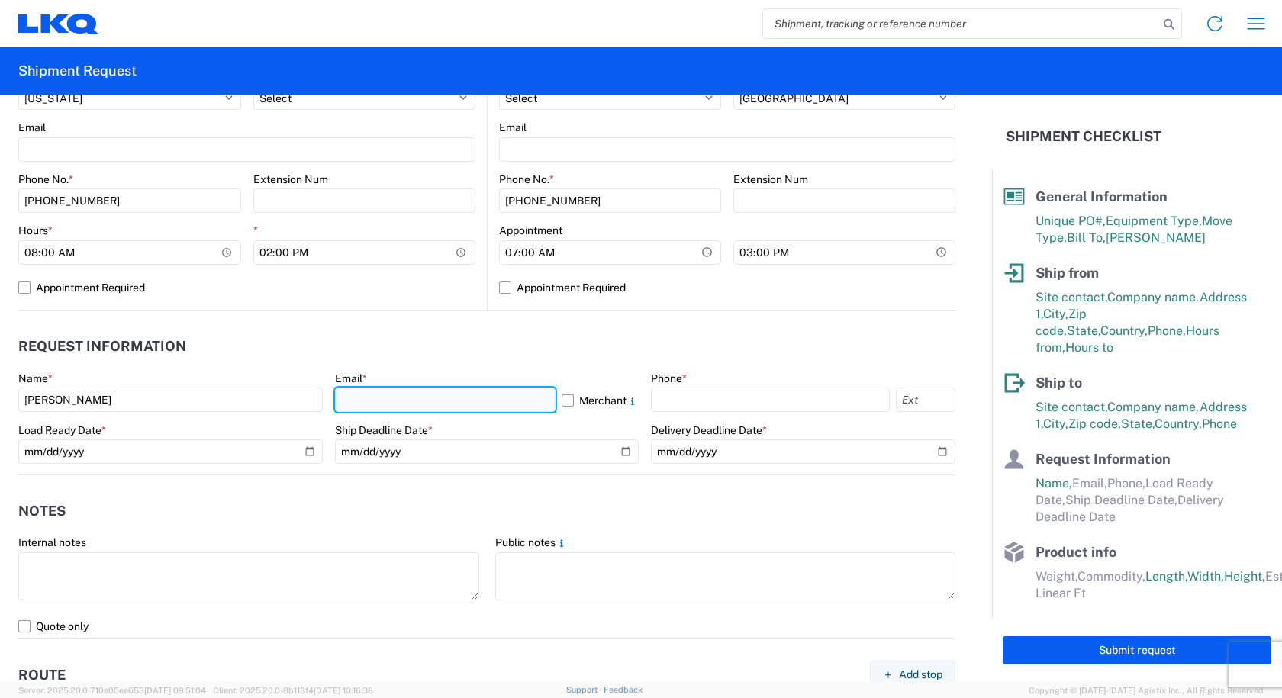
click at [423, 397] on input "text" at bounding box center [445, 400] width 221 height 24
type input "cowens@lkqcorp.com"
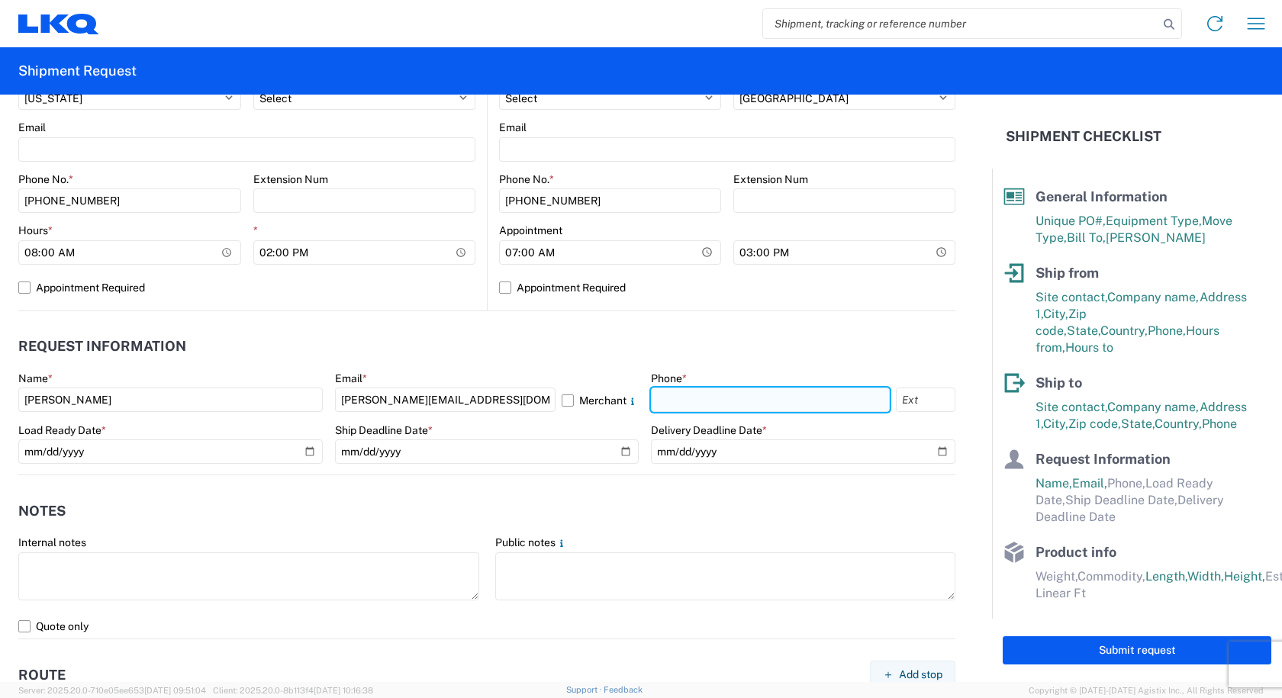
click at [793, 401] on input "text" at bounding box center [770, 400] width 239 height 24
type input "260-366-0629"
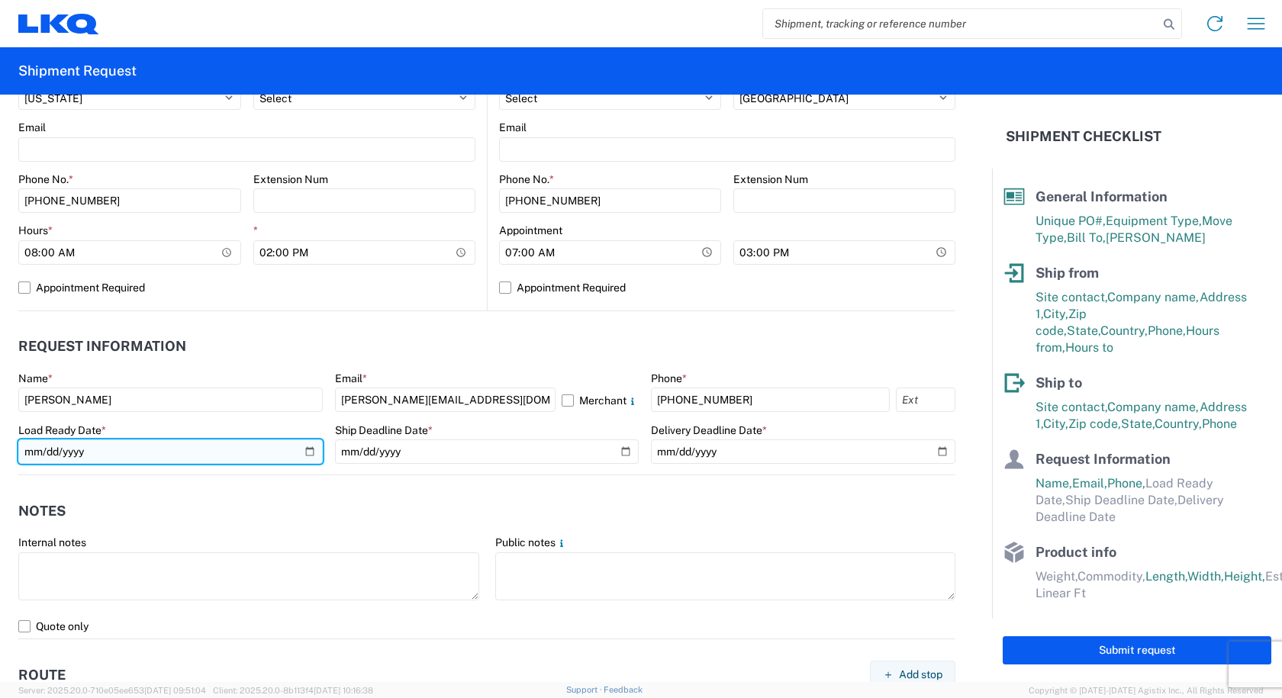
click at [308, 450] on input "date" at bounding box center [170, 451] width 304 height 24
type input "2025-10-02"
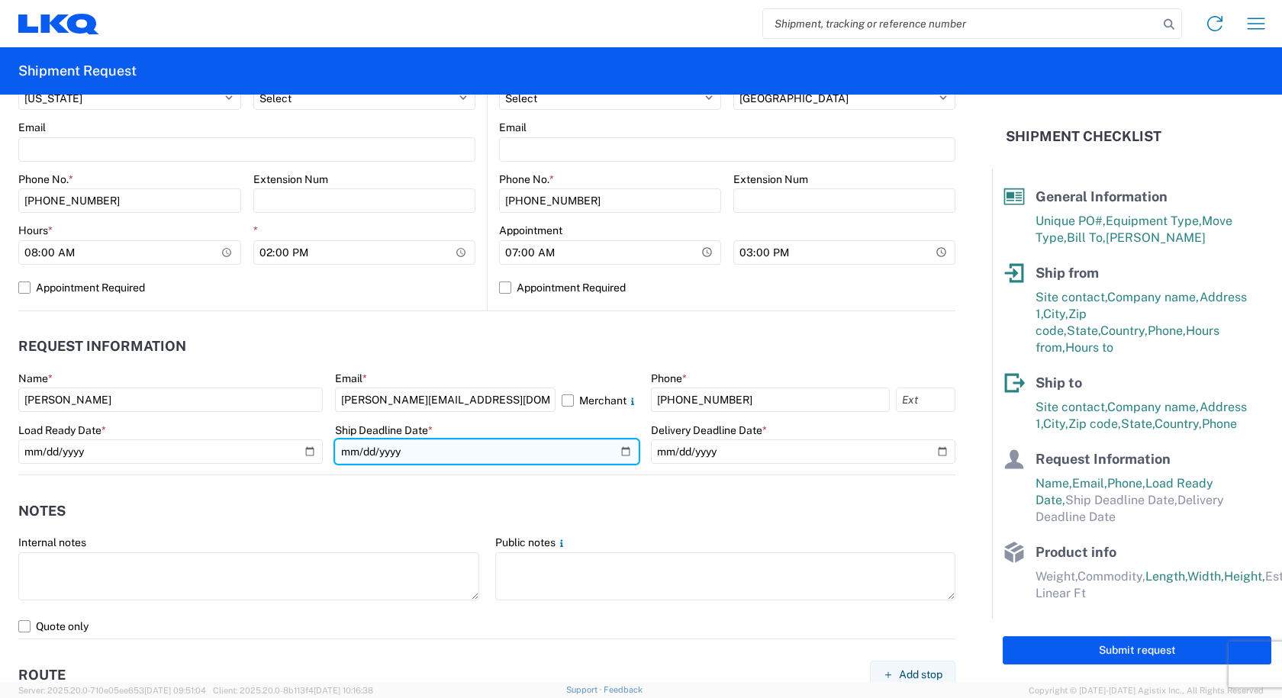
click at [619, 446] on input "date" at bounding box center [487, 451] width 304 height 24
type input "2025-10-03"
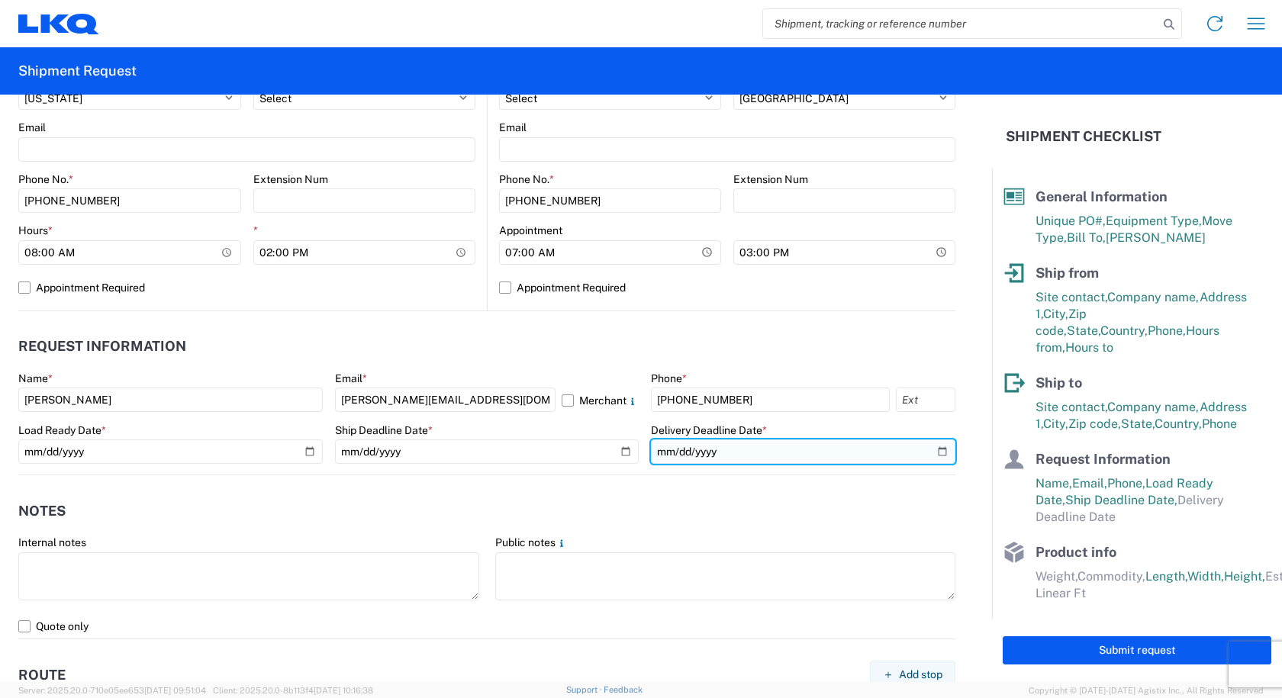
click at [931, 449] on input "date" at bounding box center [803, 451] width 304 height 24
type input "2025-10-06"
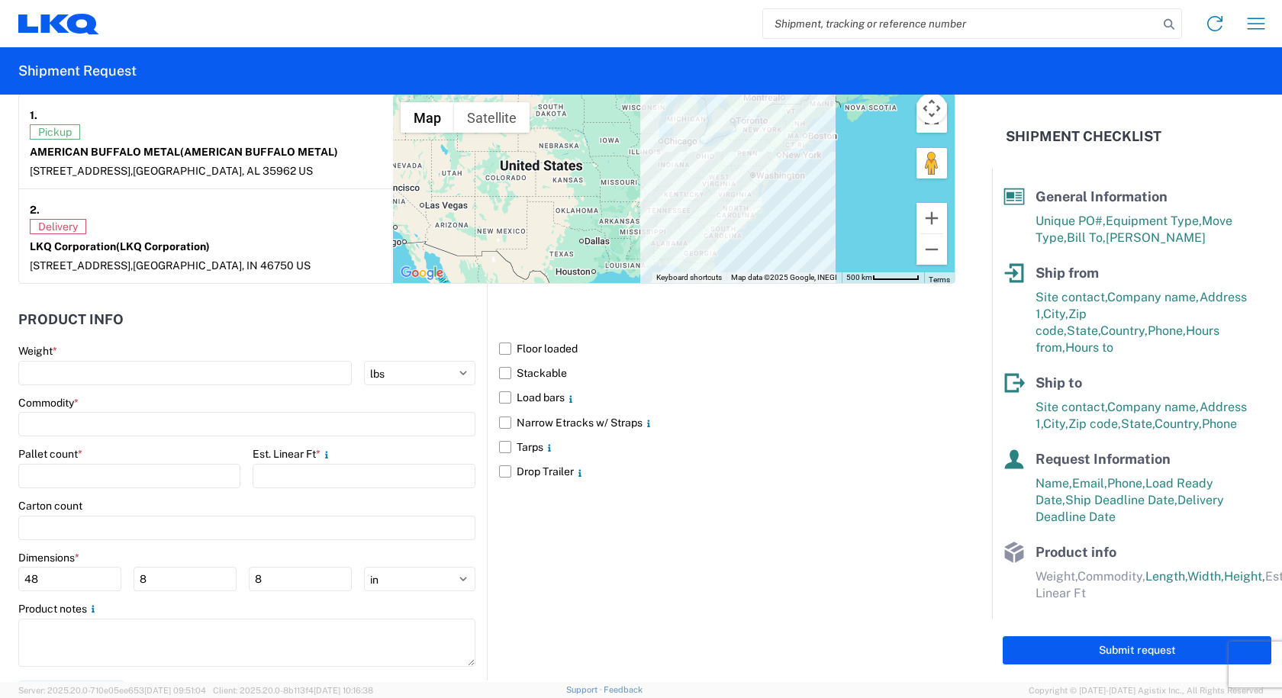
scroll to position [1221, 0]
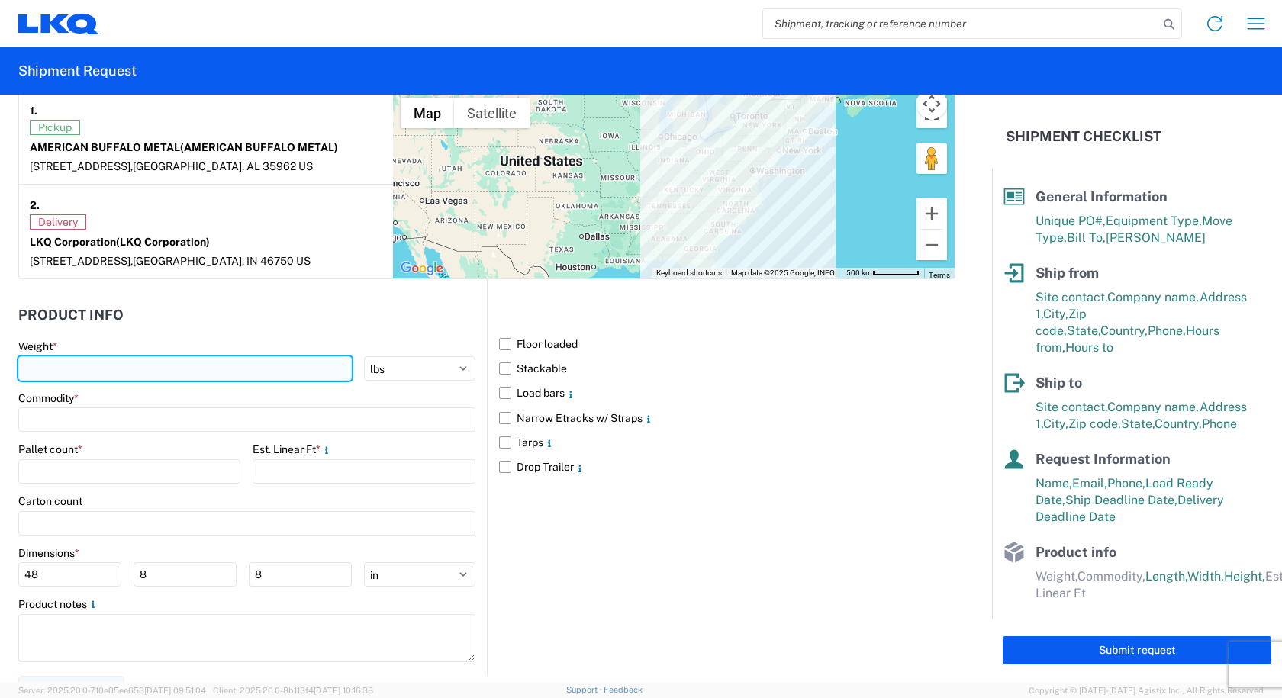
click at [66, 366] on input "number" at bounding box center [184, 368] width 333 height 24
type input "7747"
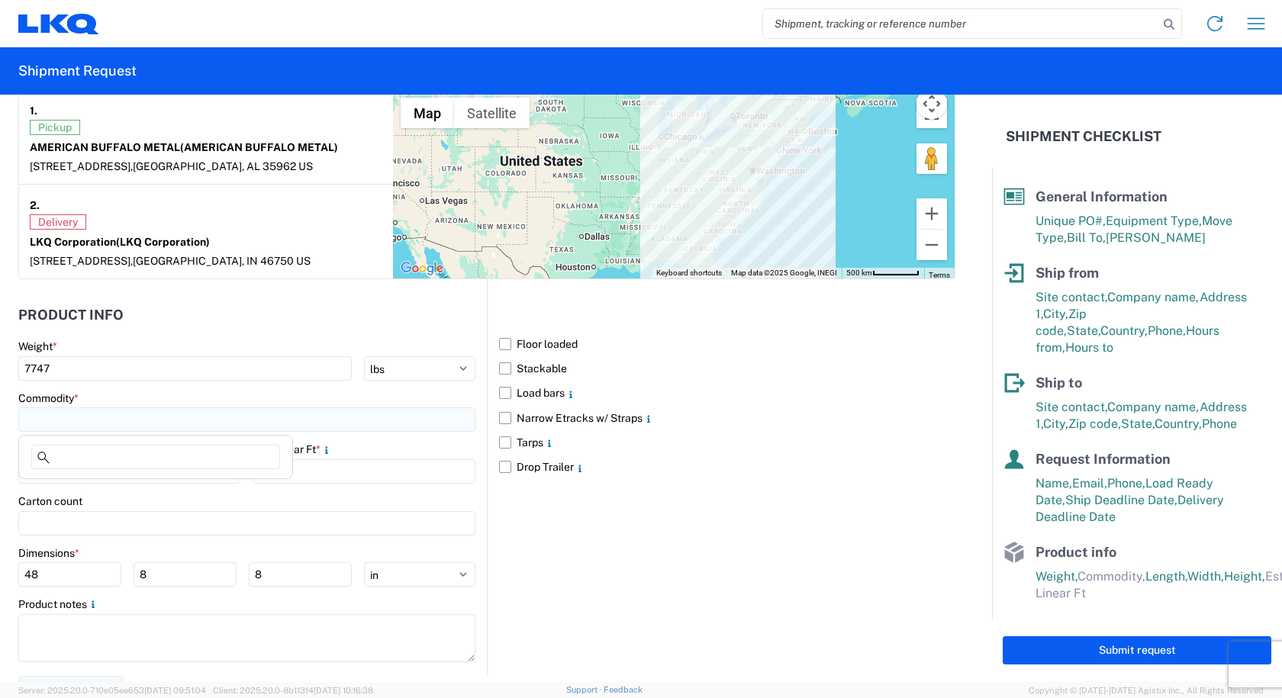
click at [56, 412] on input at bounding box center [246, 419] width 457 height 24
type input "W"
click at [82, 485] on div "Wheels - Stacked & Palletized" at bounding box center [155, 487] width 267 height 24
type input "Wheels - Stacked & Palletized"
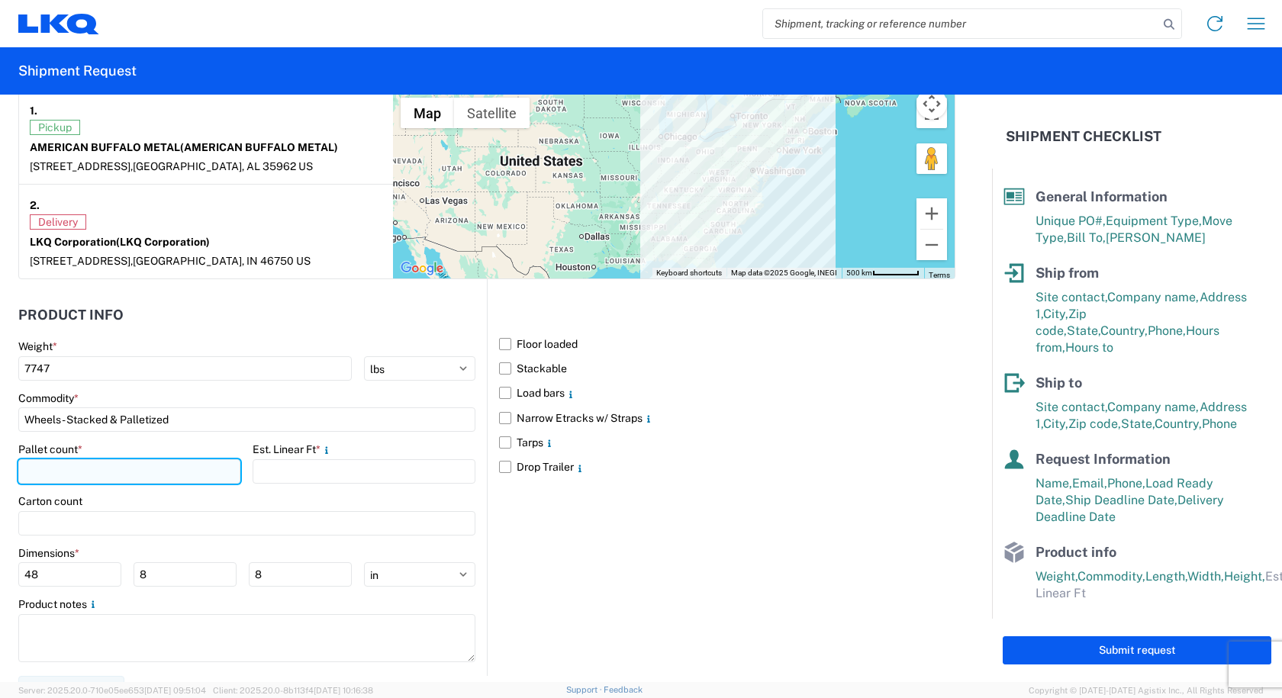
click at [80, 467] on input "number" at bounding box center [129, 471] width 222 height 24
type input "8"
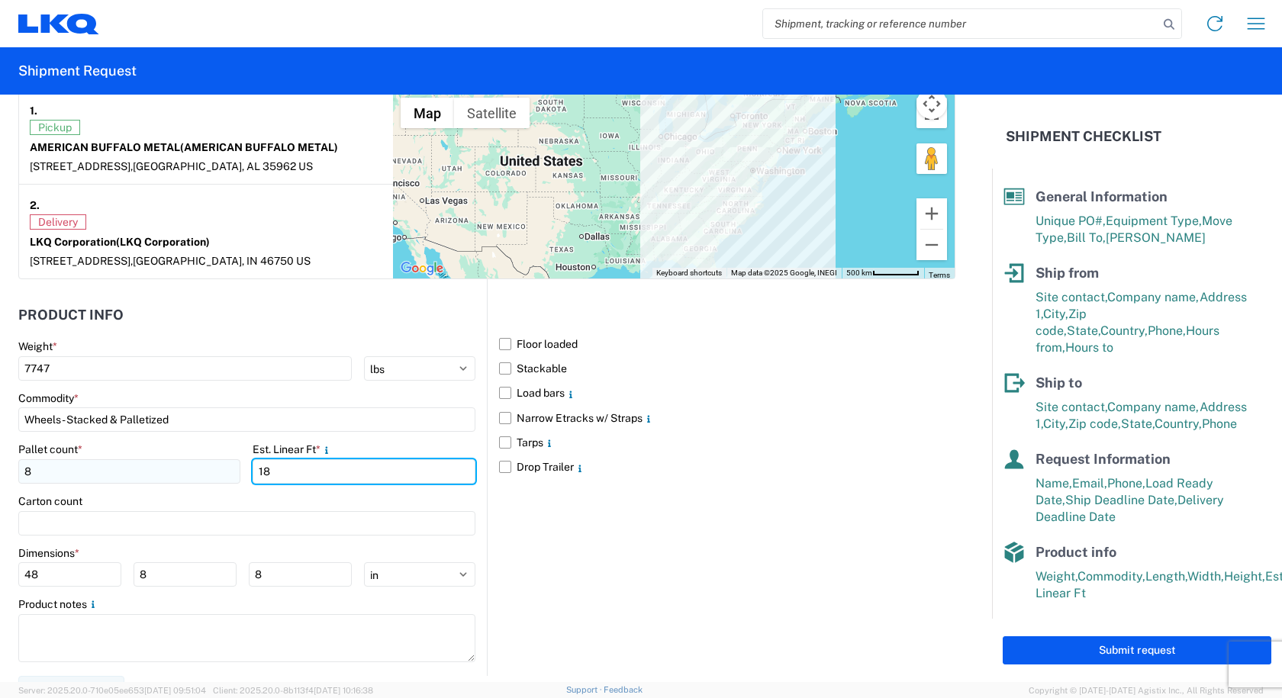
type input "18"
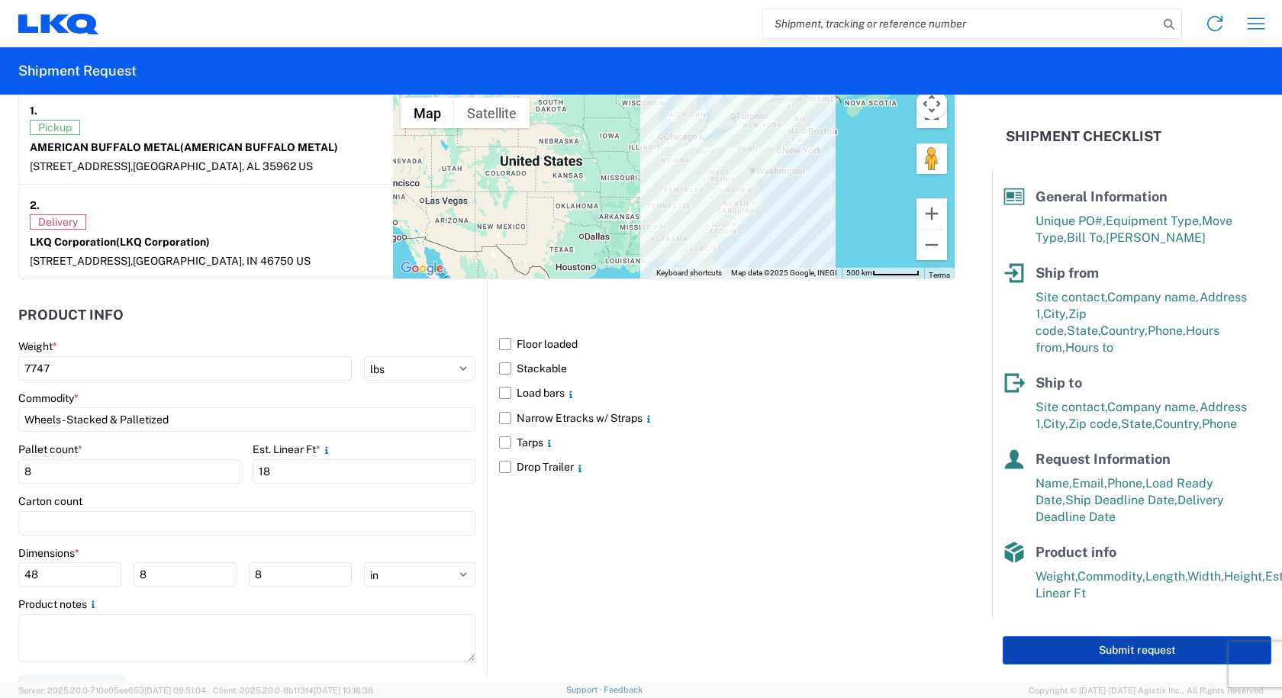
click at [1046, 651] on button "Submit request" at bounding box center [1137, 650] width 269 height 28
select select "US"
